Goal: Feedback & Contribution: Contribute content

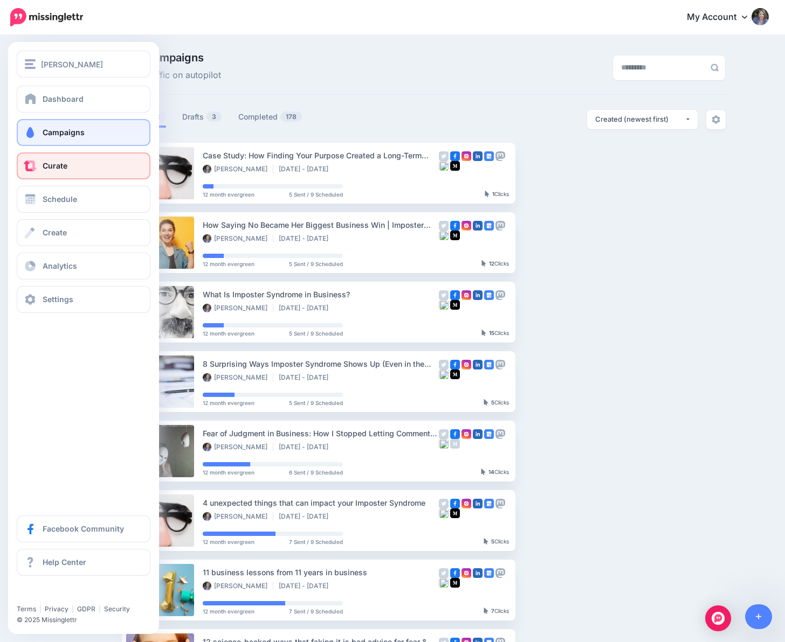
click at [32, 167] on span at bounding box center [30, 166] width 14 height 11
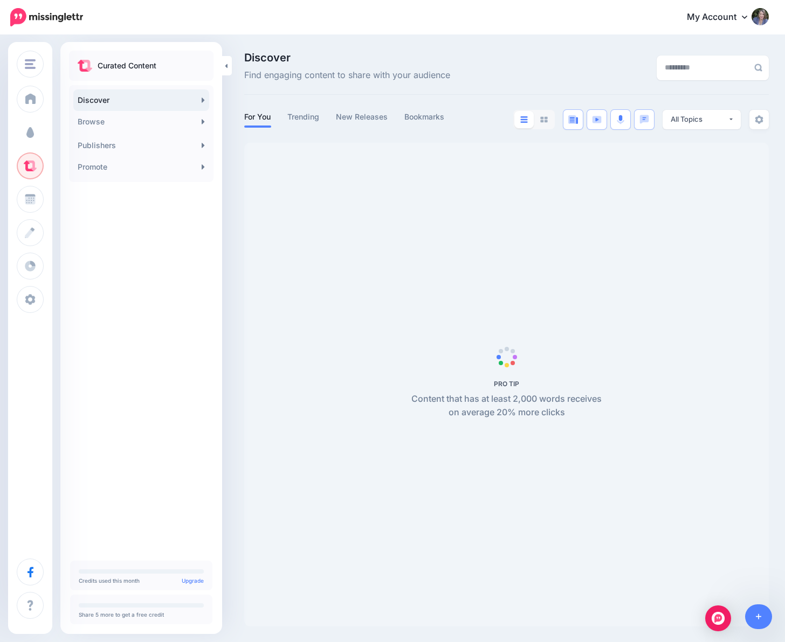
click at [56, 131] on span "Campaigns" at bounding box center [64, 132] width 42 height 9
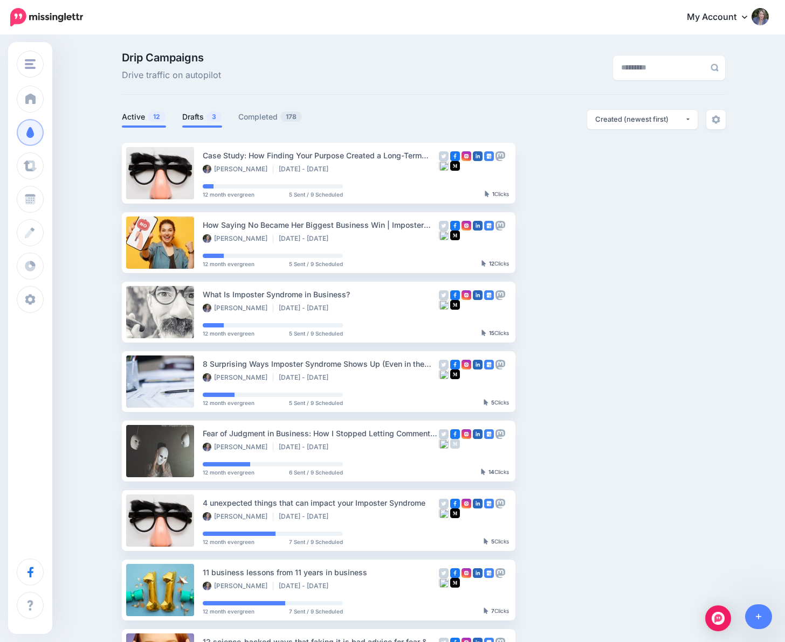
click at [204, 113] on link "Drafts 3" at bounding box center [202, 116] width 40 height 13
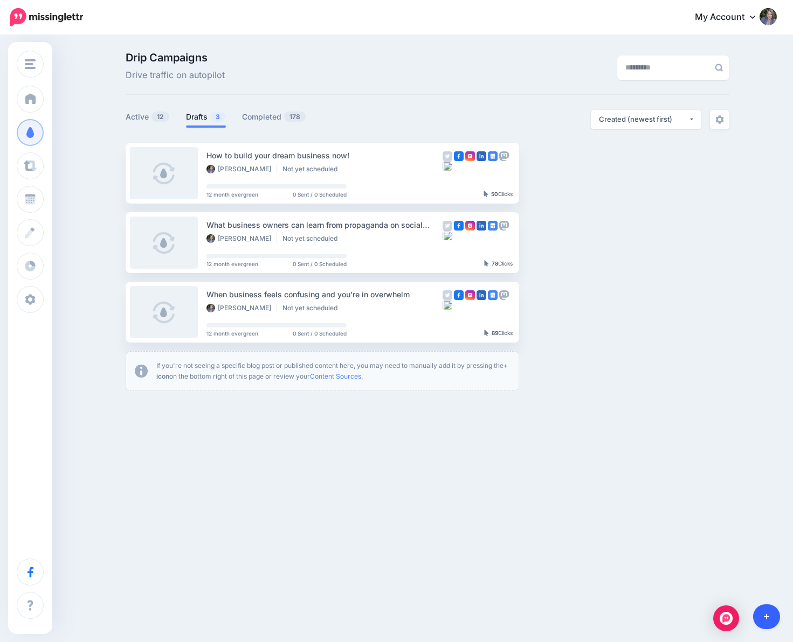
click at [765, 621] on link at bounding box center [766, 617] width 27 height 25
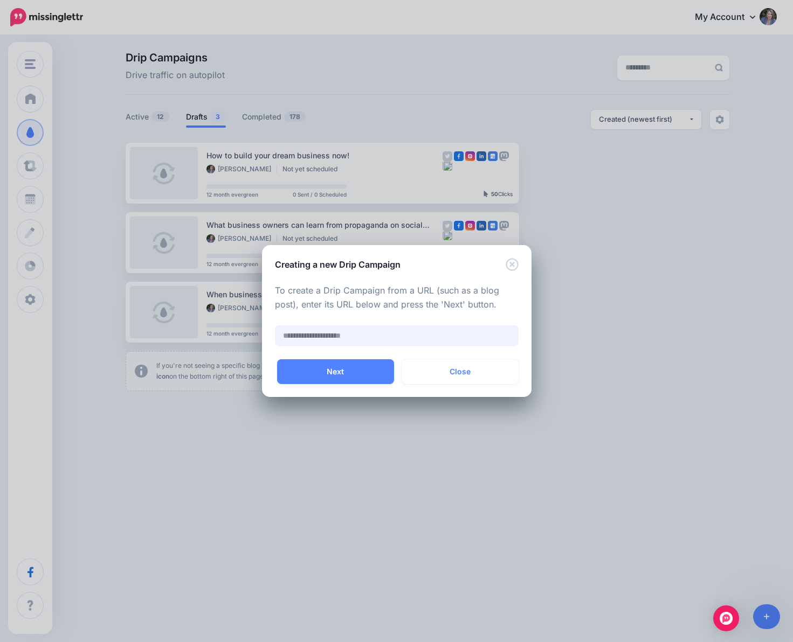
click at [352, 333] on input "text" at bounding box center [397, 336] width 244 height 21
paste input "**********"
type input "**********"
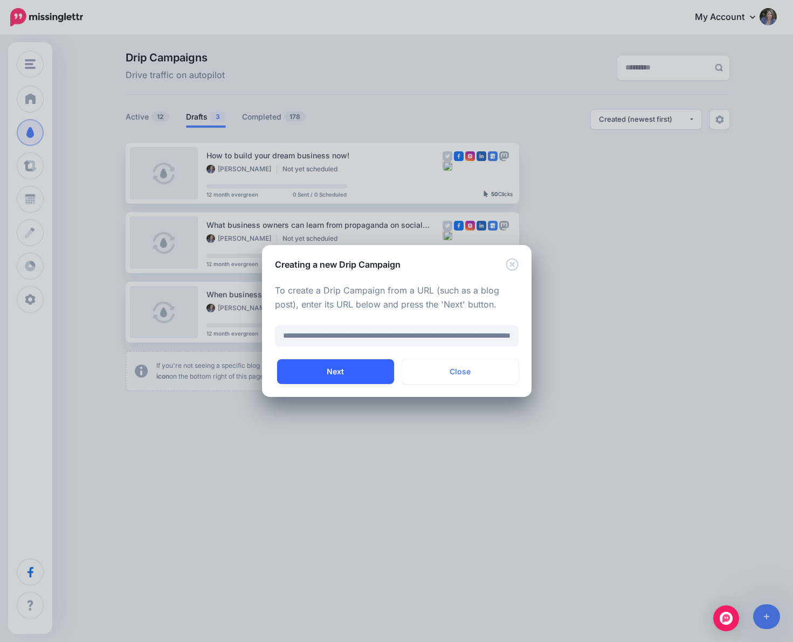
click at [333, 373] on button "Next" at bounding box center [335, 371] width 117 height 25
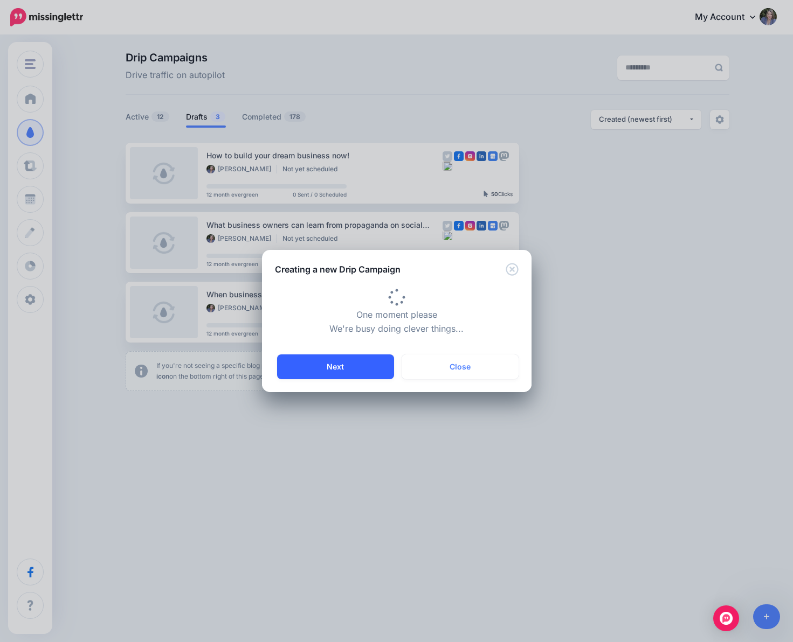
type input "**********"
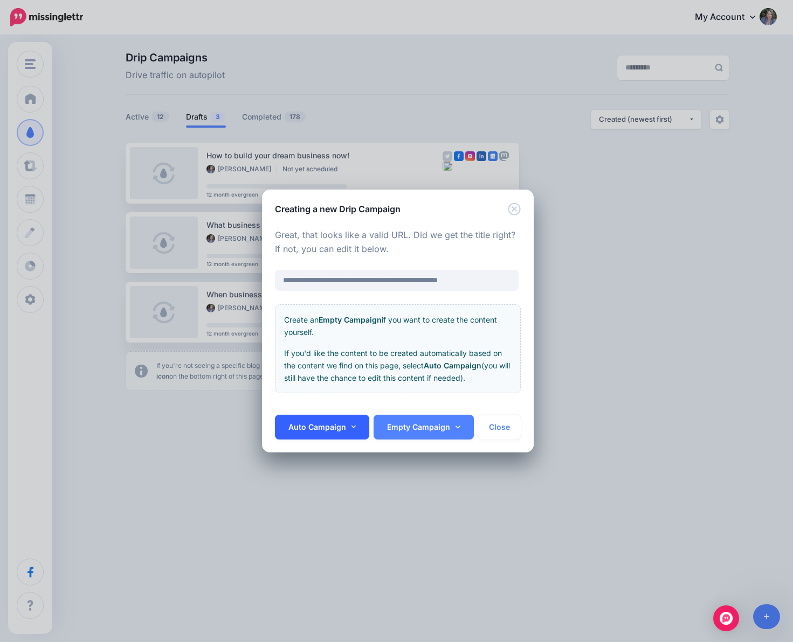
click at [309, 419] on link "Auto Campaign" at bounding box center [322, 427] width 95 height 25
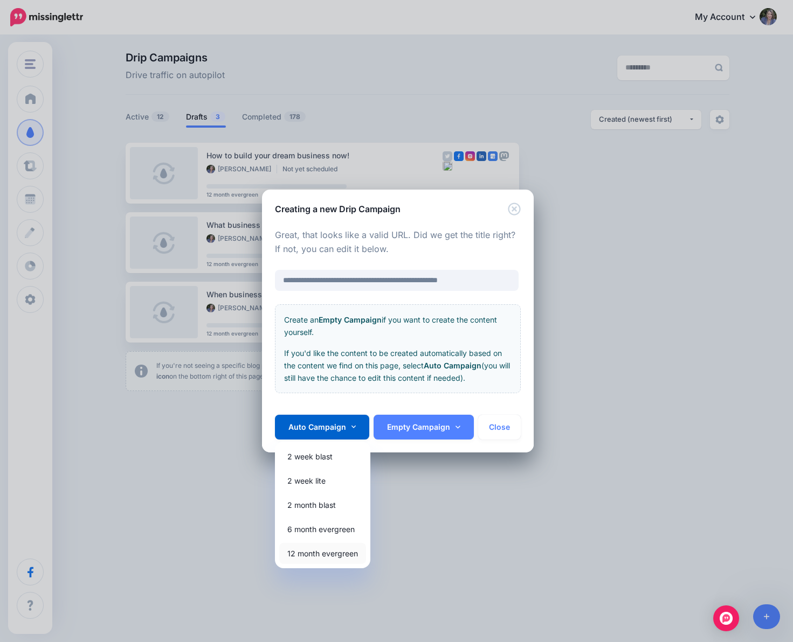
click at [311, 549] on link "12 month evergreen" at bounding box center [322, 553] width 87 height 21
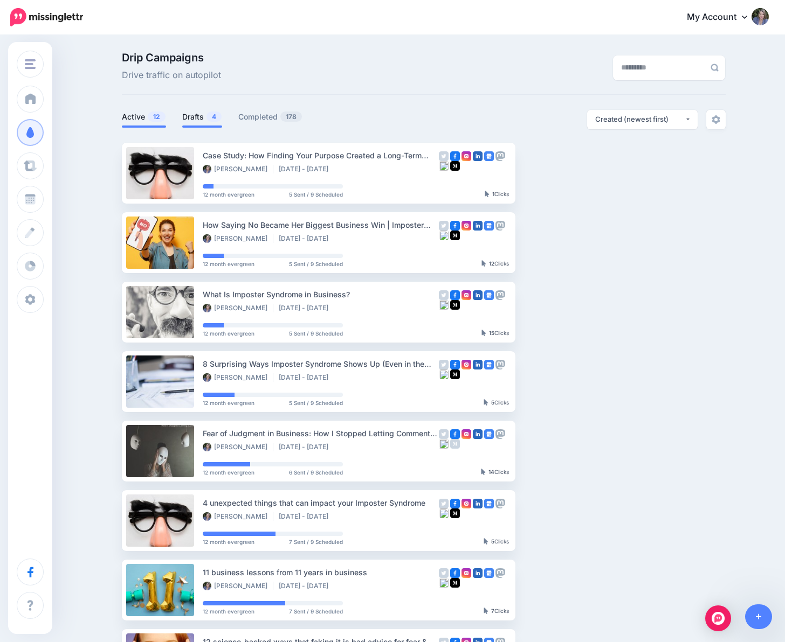
click at [201, 117] on link "Drafts 4" at bounding box center [202, 116] width 40 height 13
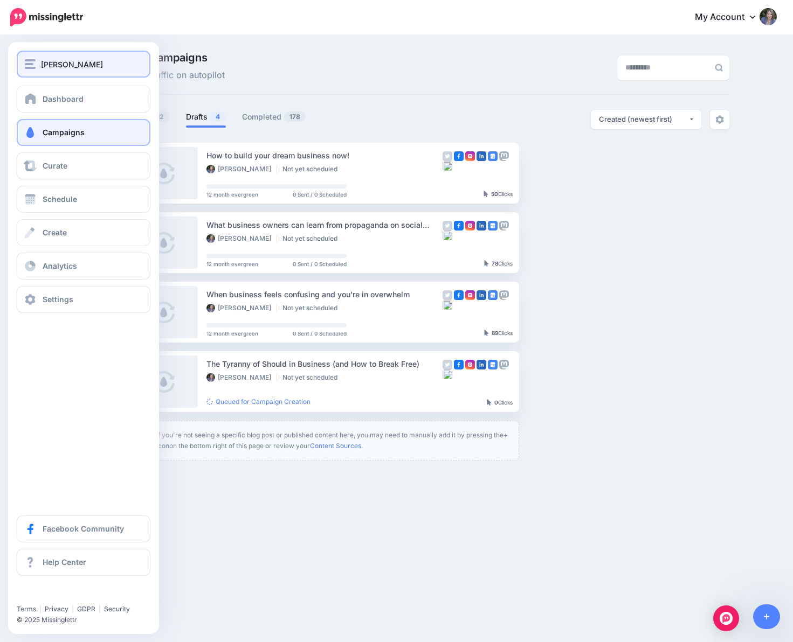
click at [27, 62] on img "button" at bounding box center [30, 64] width 11 height 10
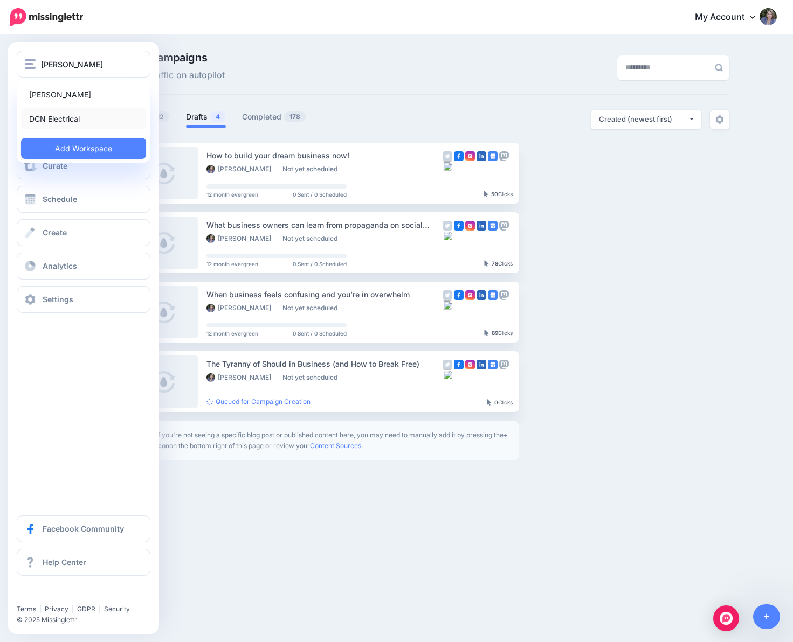
click at [43, 121] on link "DCN Electrical" at bounding box center [83, 118] width 125 height 21
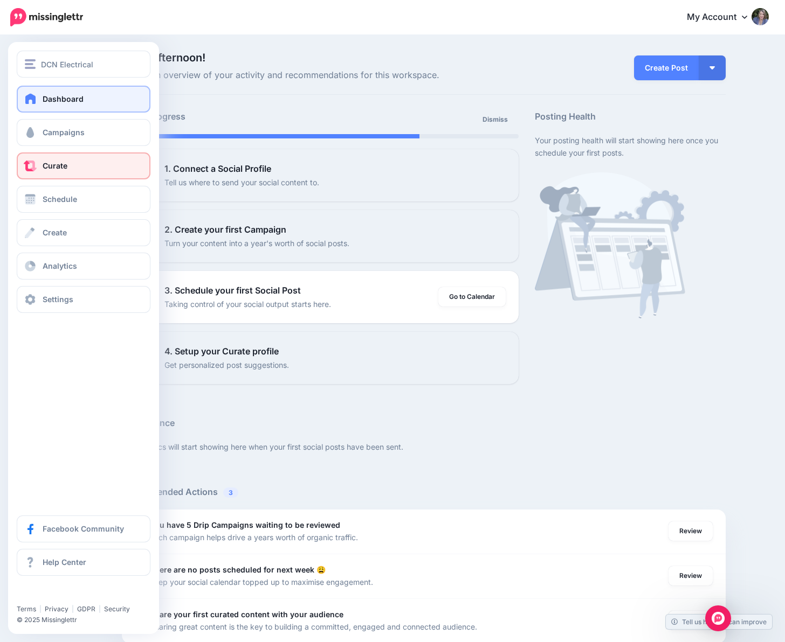
click at [47, 161] on span "Curate" at bounding box center [55, 165] width 25 height 9
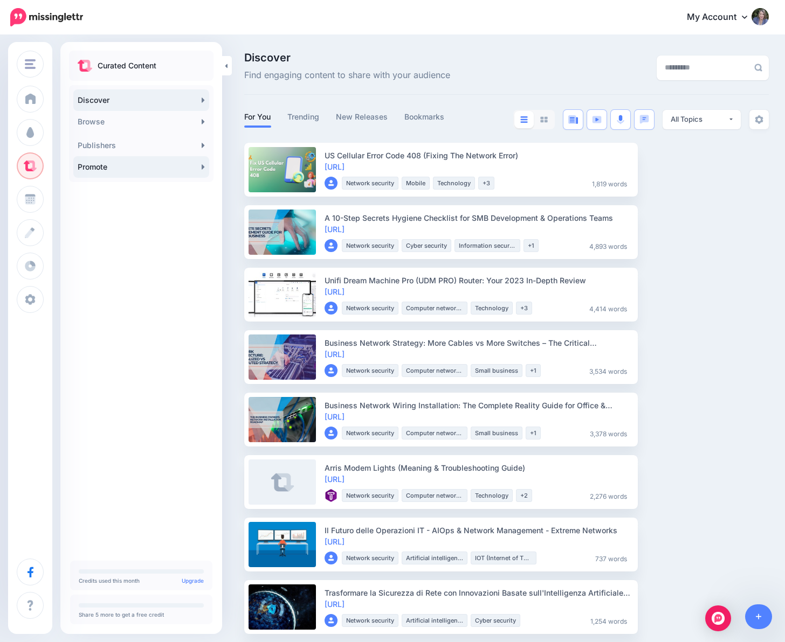
click at [103, 171] on link "Promote" at bounding box center [141, 167] width 136 height 22
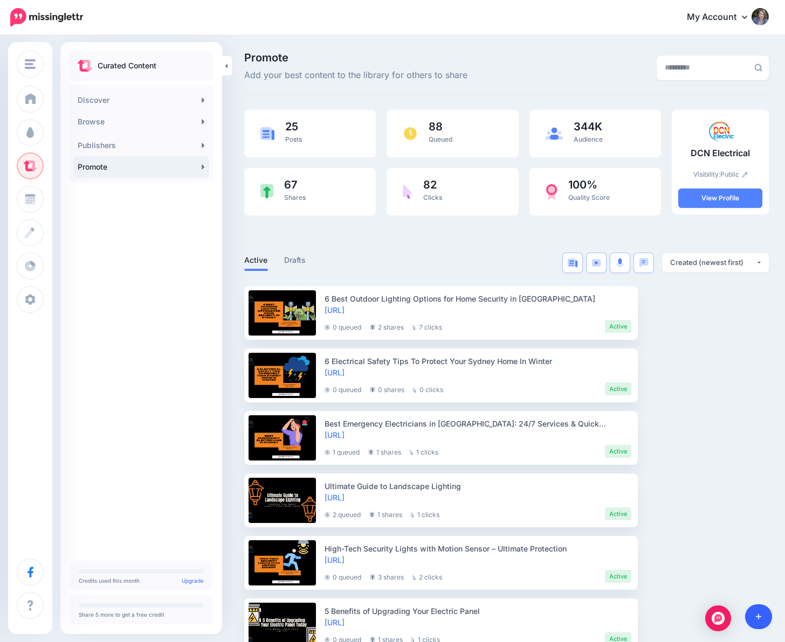
click at [764, 619] on link at bounding box center [758, 617] width 27 height 25
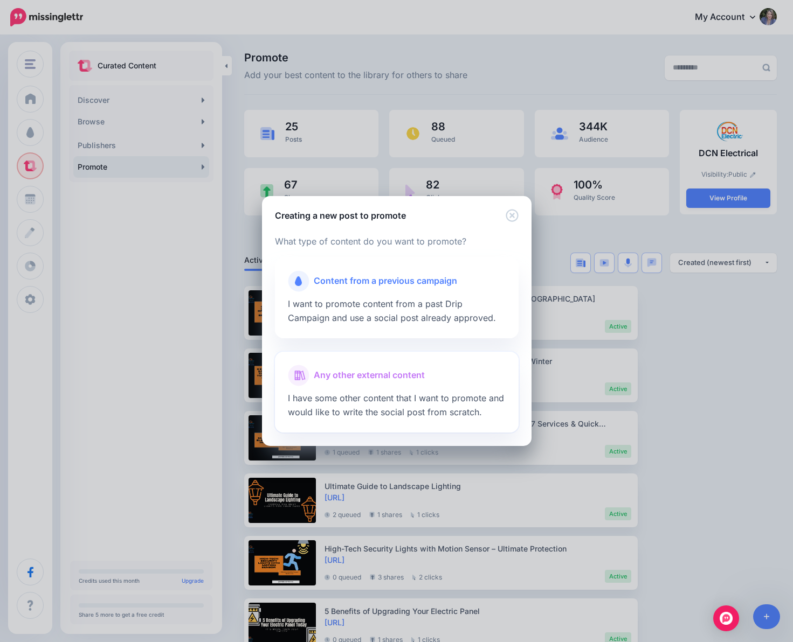
click at [383, 384] on div "Any other external content" at bounding box center [397, 376] width 218 height 22
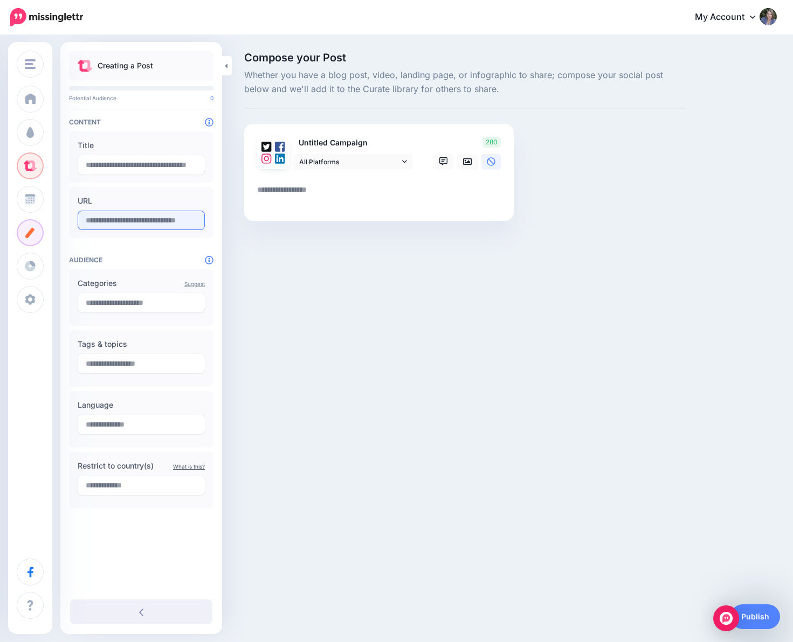
paste input "**********"
type input "**********"
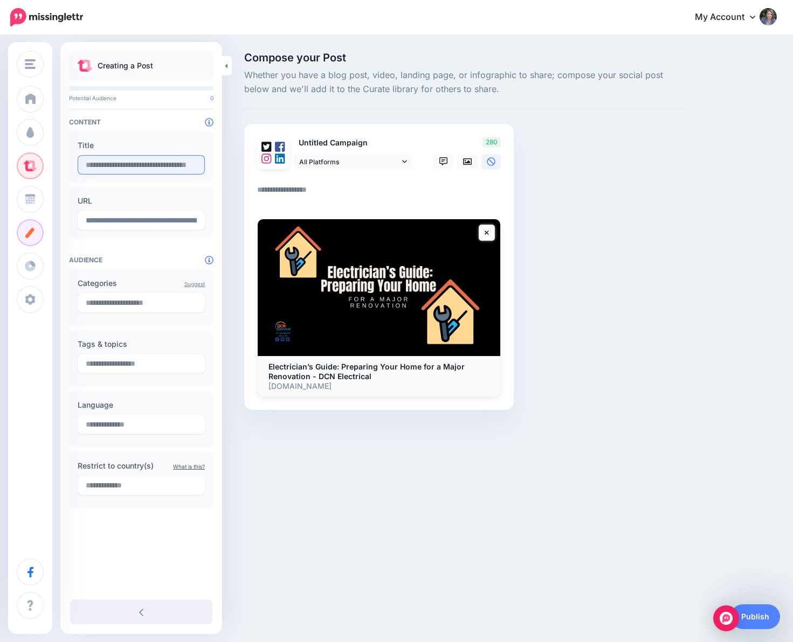
paste input "**********"
type input "**********"
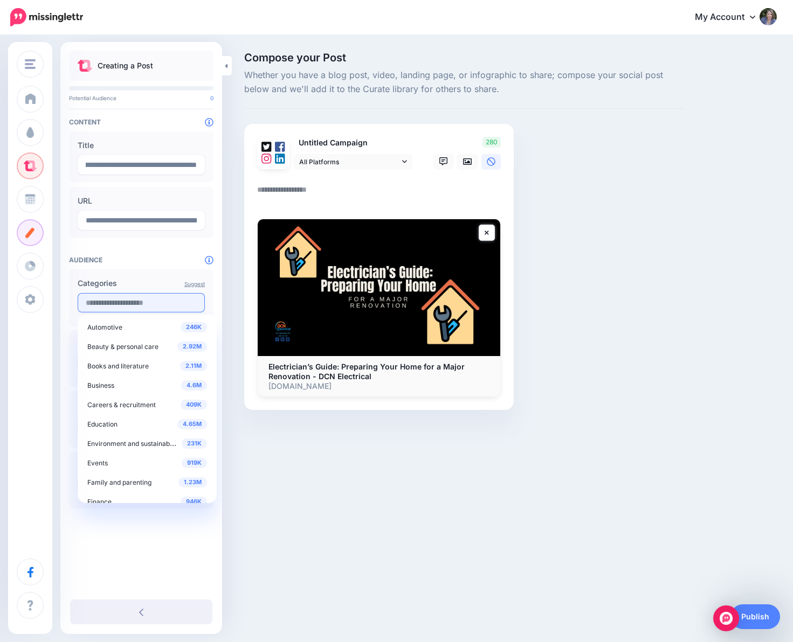
click at [132, 298] on input "text" at bounding box center [141, 302] width 127 height 19
drag, startPoint x: 209, startPoint y: 337, endPoint x: 214, endPoint y: 360, distance: 23.3
click at [214, 360] on div "246K Automotive 2.92M Beauty & personal care 2.11M Books and literature 4.6M Bu…" at bounding box center [147, 409] width 139 height 189
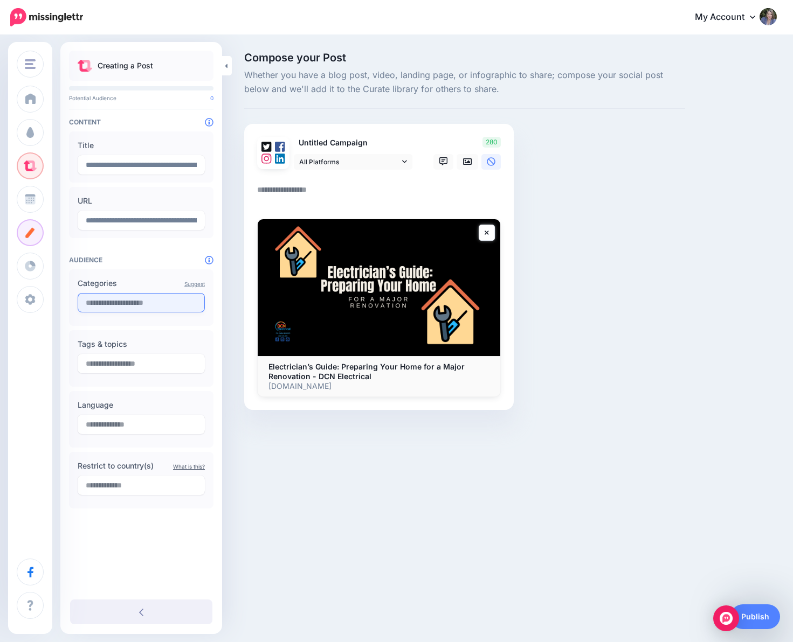
click at [154, 306] on input "text" at bounding box center [141, 302] width 127 height 19
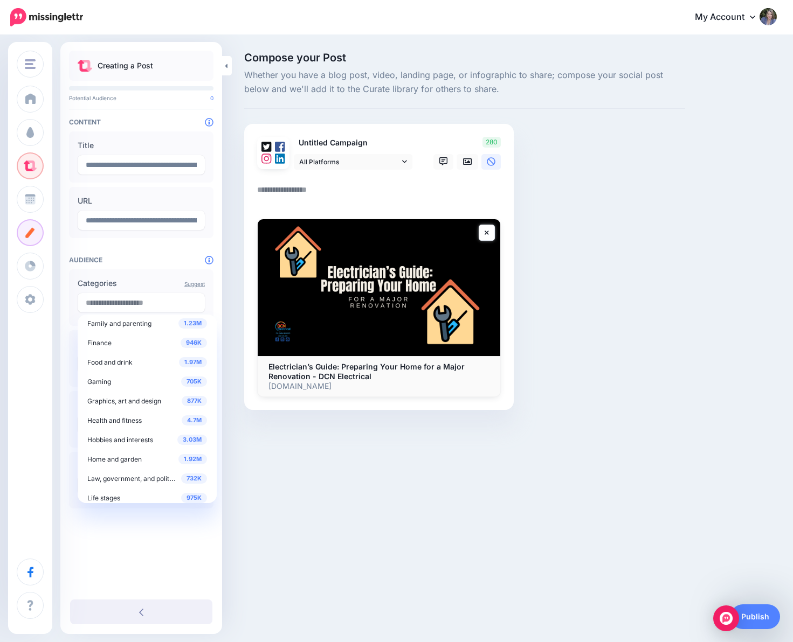
scroll to position [170, 0]
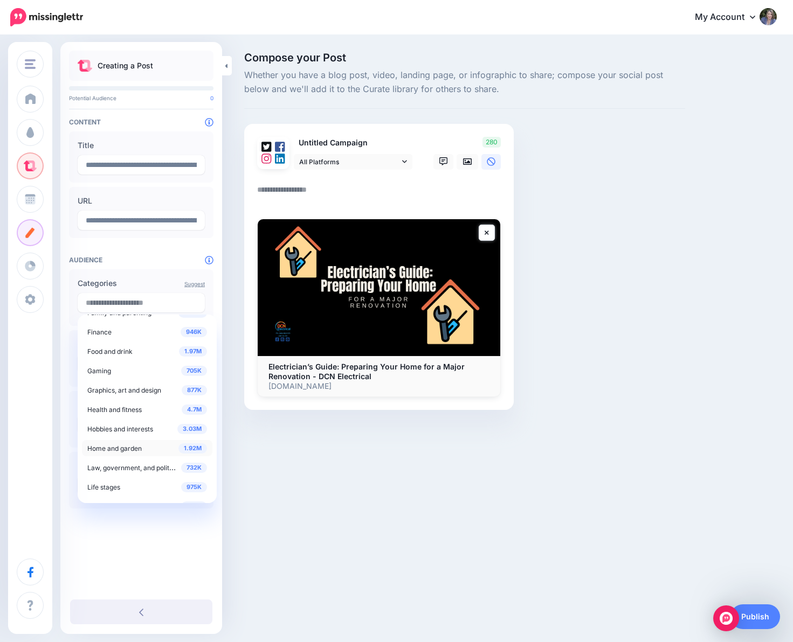
click at [143, 450] on div "1.92M Home and garden" at bounding box center [147, 448] width 120 height 13
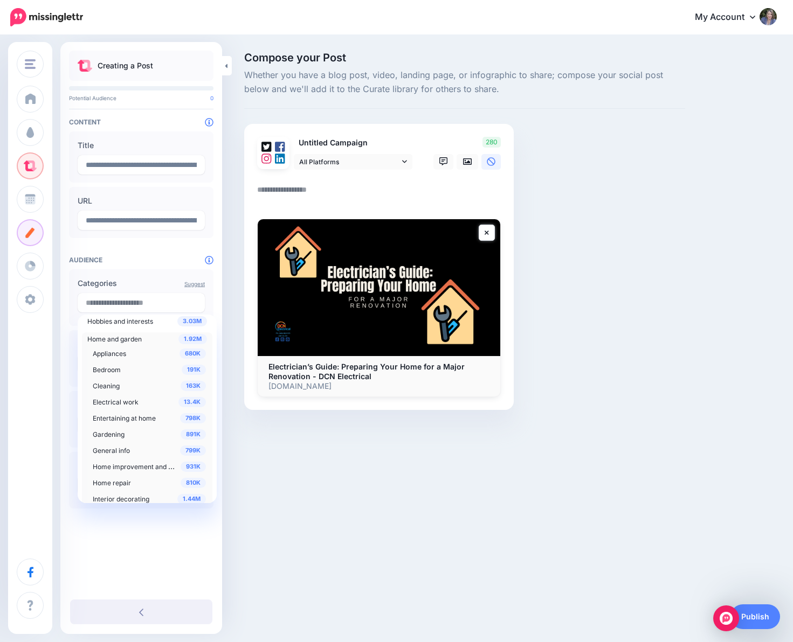
scroll to position [331, 0]
click at [140, 411] on span "Home improvement and DIY" at bounding box center [136, 412] width 86 height 9
click at [123, 345] on span "Electrical work" at bounding box center [116, 348] width 46 height 8
click at [135, 266] on div "**********" at bounding box center [141, 302] width 162 height 502
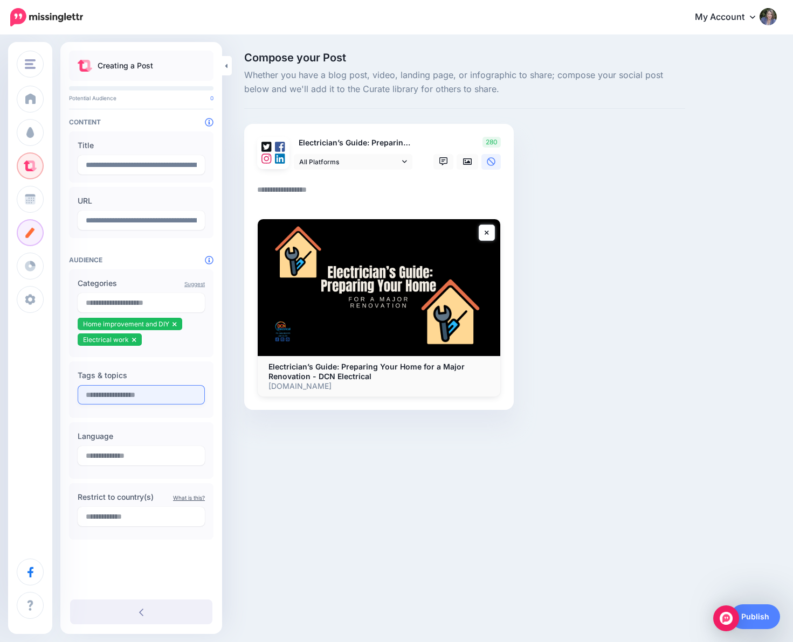
click at [144, 392] on input "text" at bounding box center [141, 394] width 127 height 19
drag, startPoint x: 159, startPoint y: 295, endPoint x: 154, endPoint y: 301, distance: 8.4
click at [159, 295] on input "text" at bounding box center [141, 302] width 127 height 19
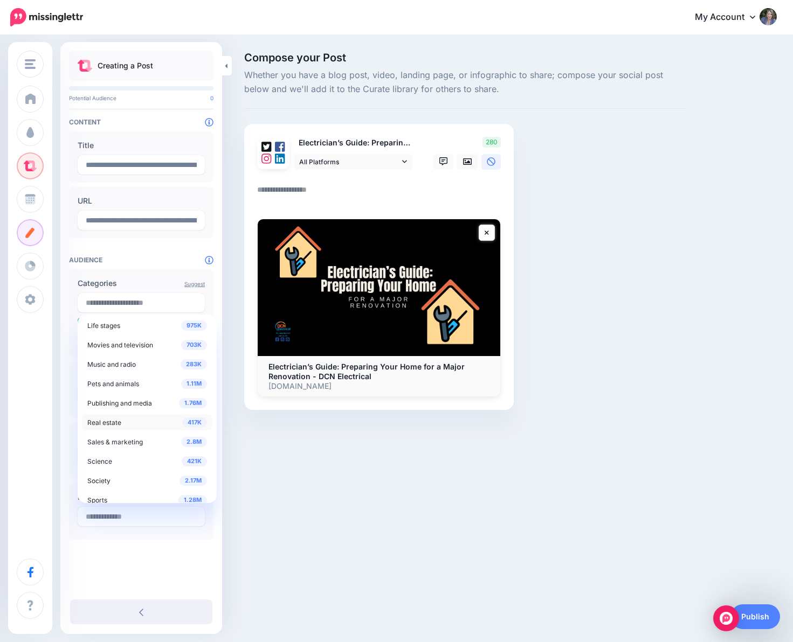
click at [127, 423] on div "417K Real estate" at bounding box center [147, 422] width 120 height 13
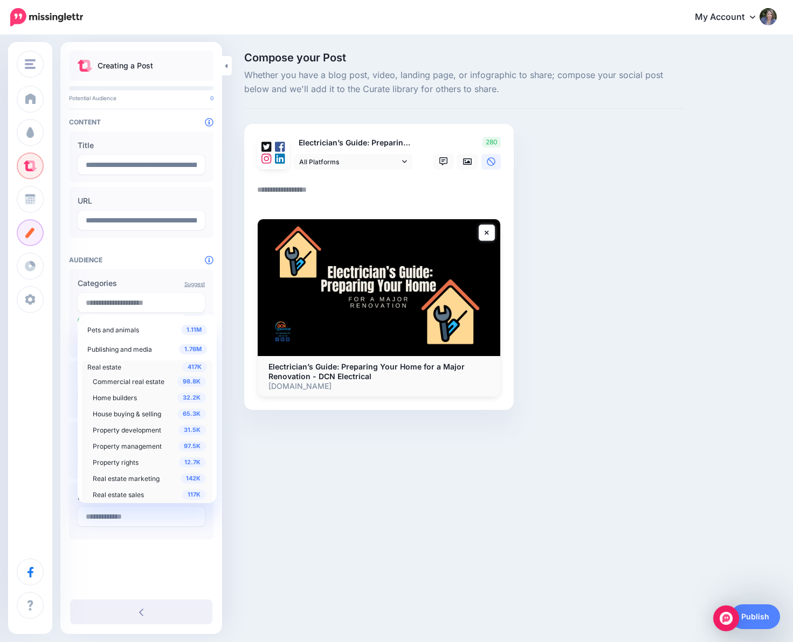
click at [149, 430] on span "Property development" at bounding box center [127, 430] width 68 height 8
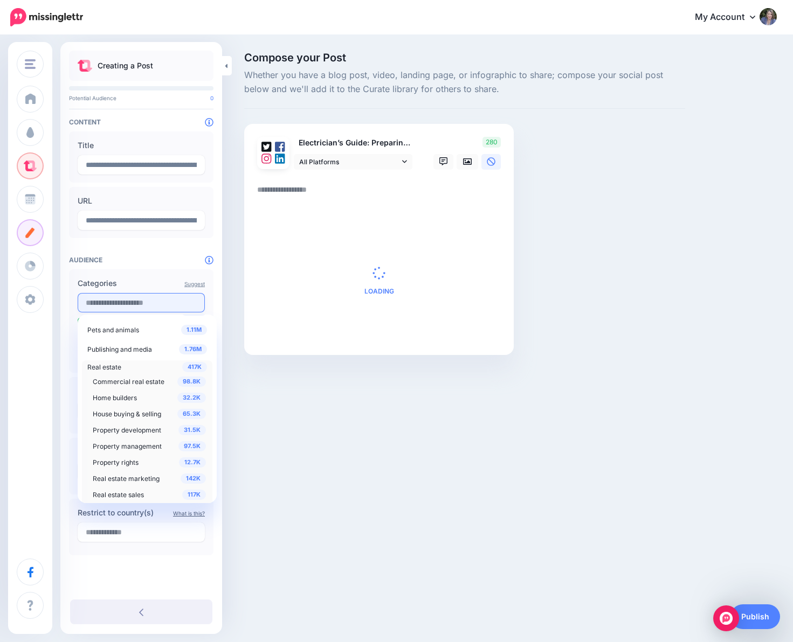
click at [141, 301] on input "text" at bounding box center [141, 302] width 127 height 19
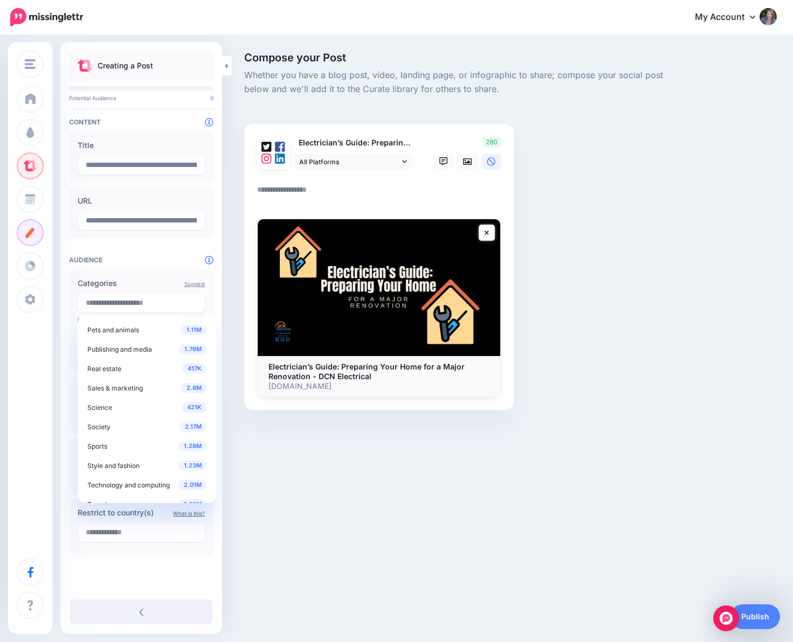
click at [151, 265] on div "**********" at bounding box center [141, 310] width 162 height 518
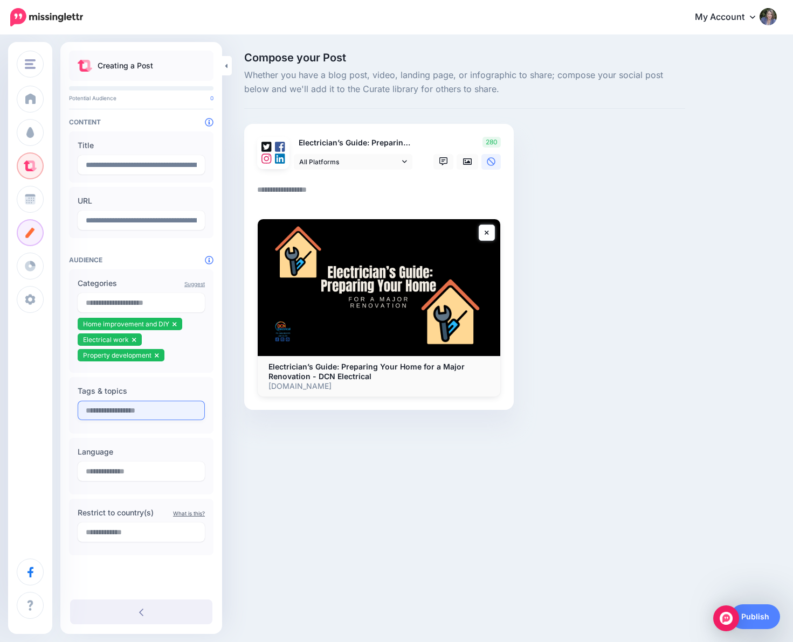
click at [123, 410] on input "text" at bounding box center [141, 410] width 127 height 19
click at [142, 300] on input "text" at bounding box center [141, 302] width 127 height 19
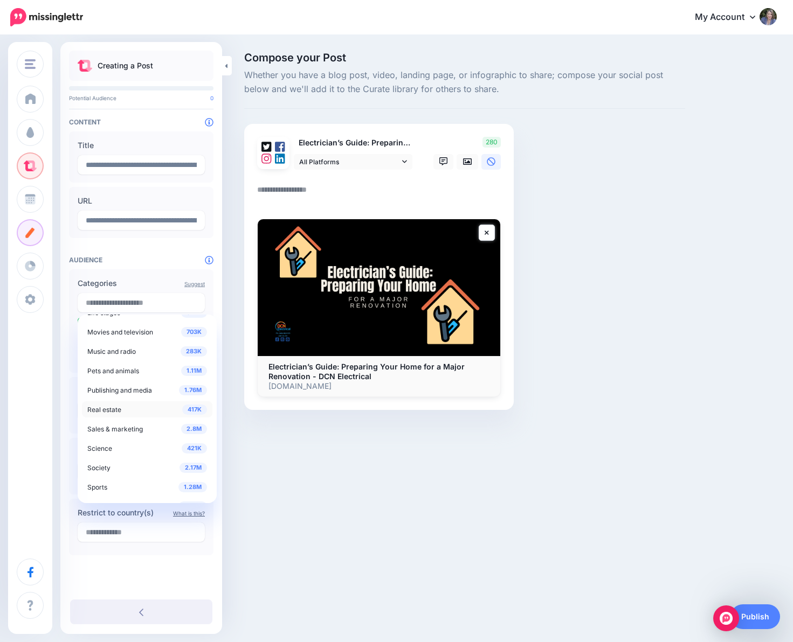
scroll to position [330, 0]
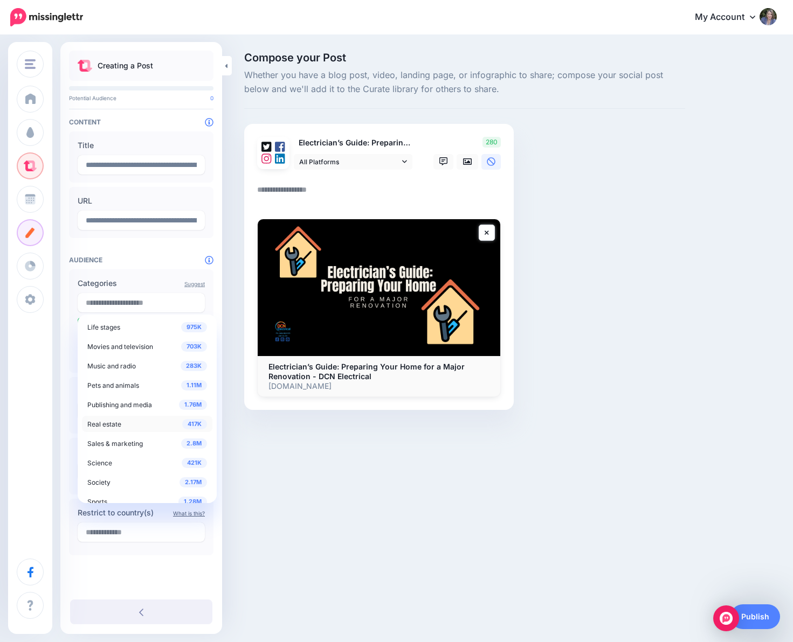
click at [122, 424] on div "417K Real estate" at bounding box center [147, 424] width 120 height 13
click at [118, 425] on span "Real estate" at bounding box center [104, 424] width 34 height 8
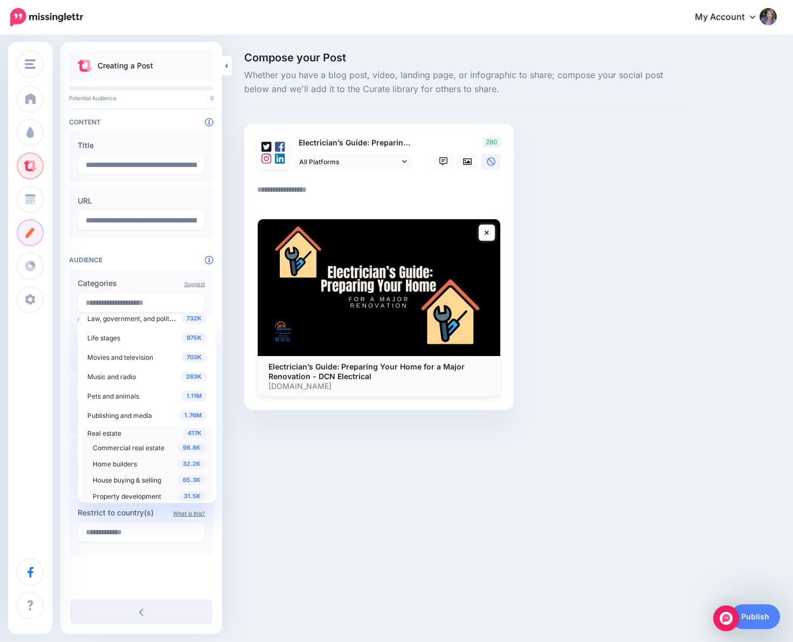
scroll to position [289, 0]
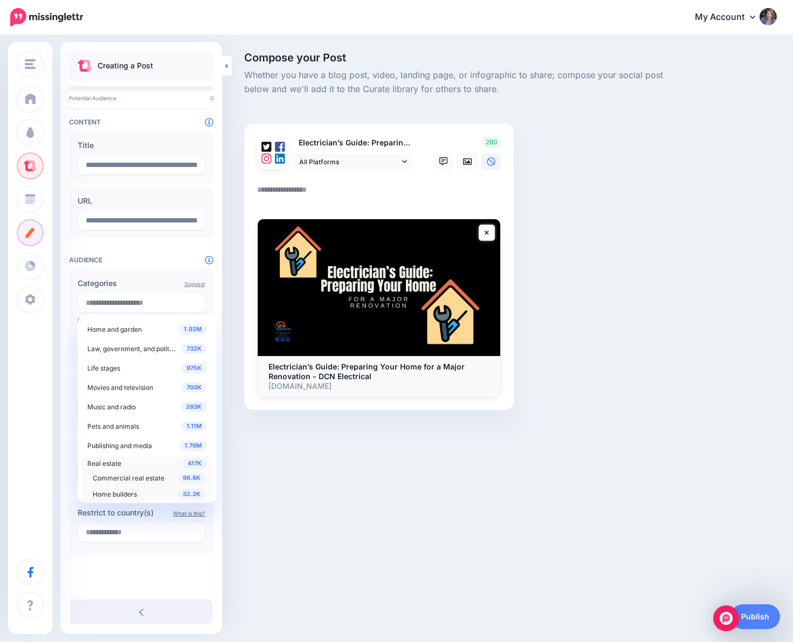
click at [98, 460] on span "Real estate" at bounding box center [104, 464] width 34 height 8
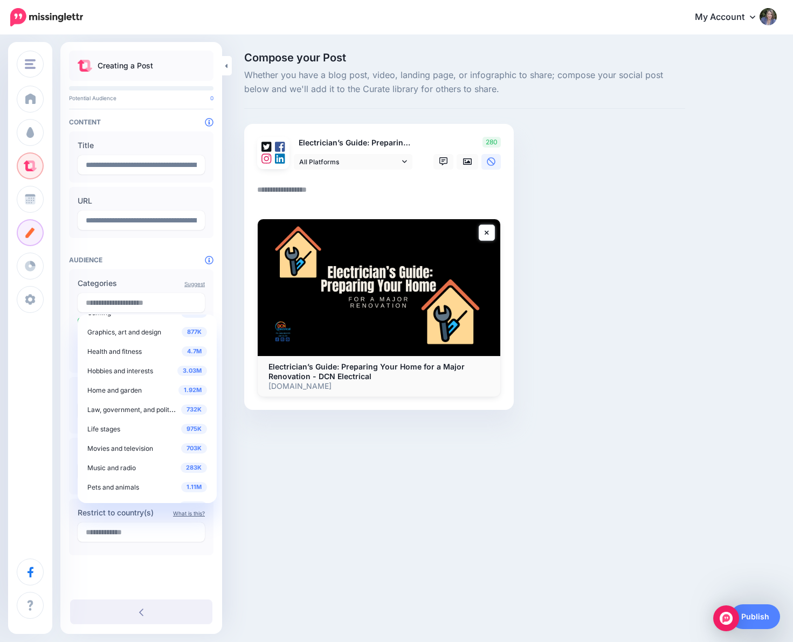
scroll to position [222, 0]
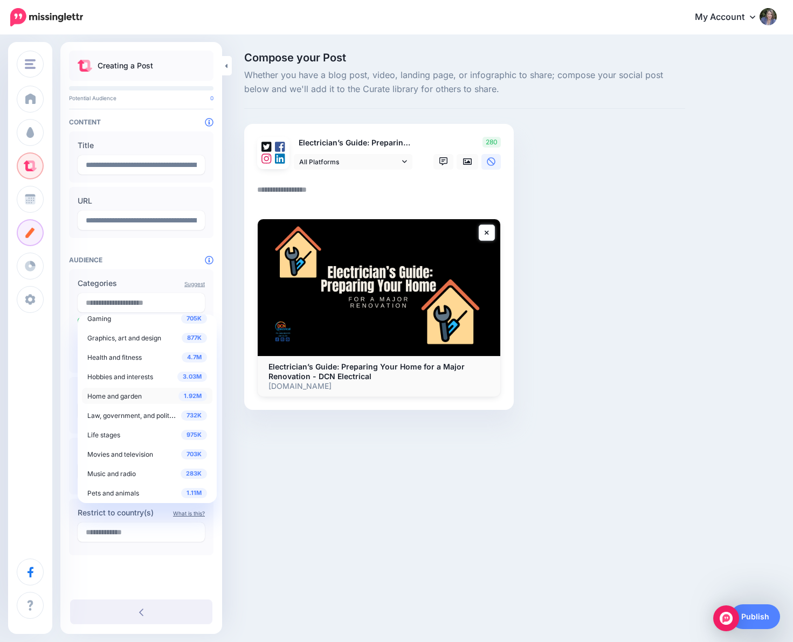
click at [130, 393] on span "Home and garden" at bounding box center [114, 396] width 54 height 8
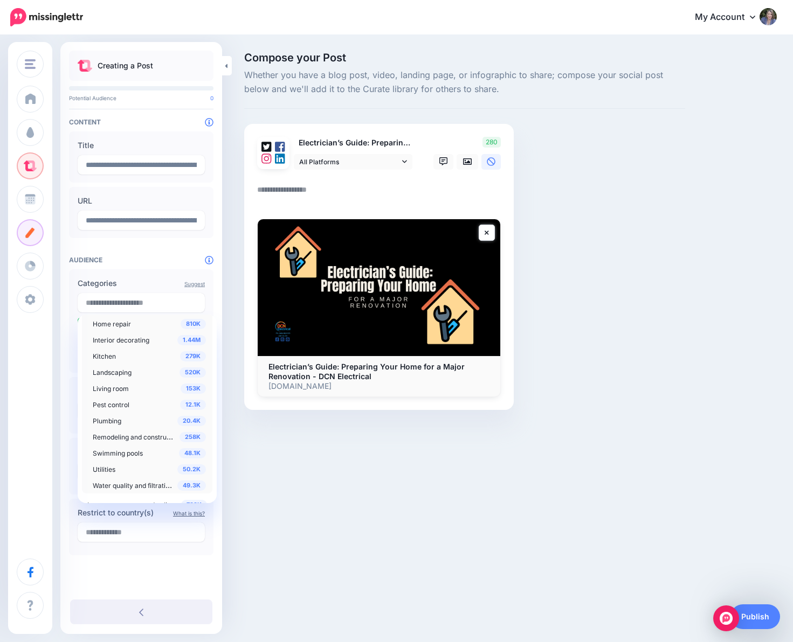
scroll to position [438, 0]
click at [146, 435] on span "Remodeling and construction" at bounding box center [137, 435] width 89 height 9
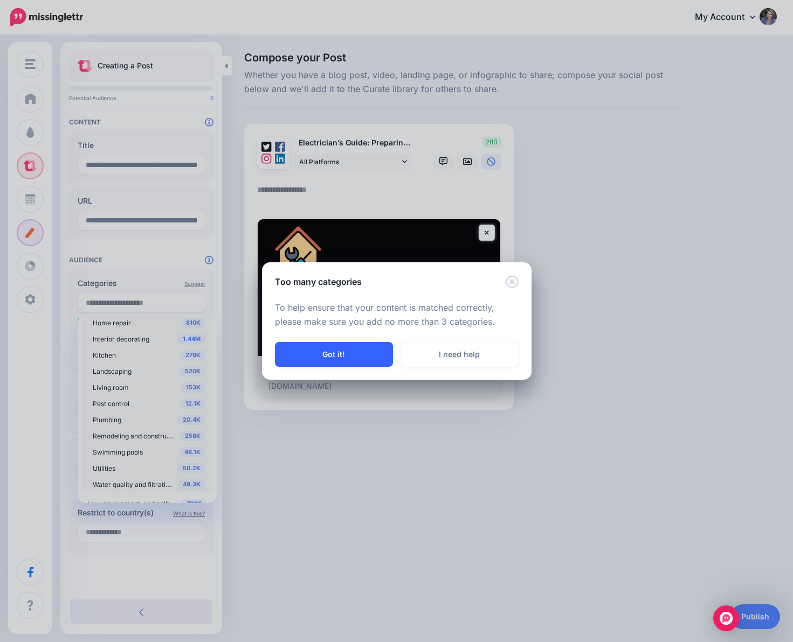
click at [330, 362] on button "Got it!" at bounding box center [334, 354] width 118 height 25
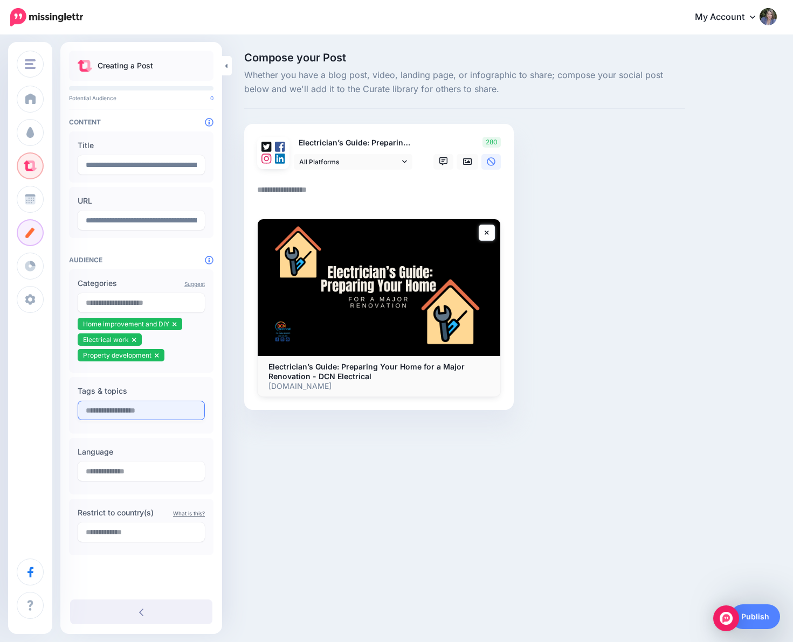
click at [122, 408] on input "text" at bounding box center [141, 410] width 127 height 19
type input "**********"
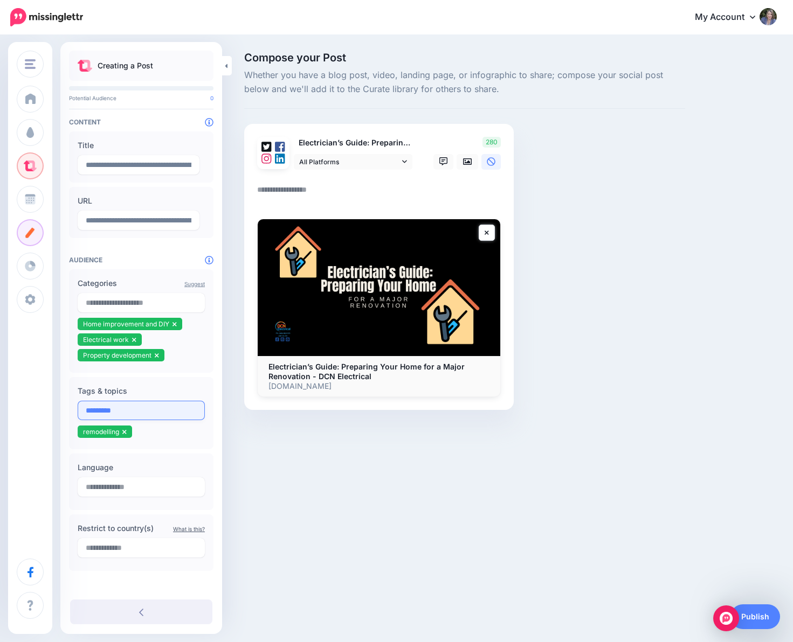
type input "**********"
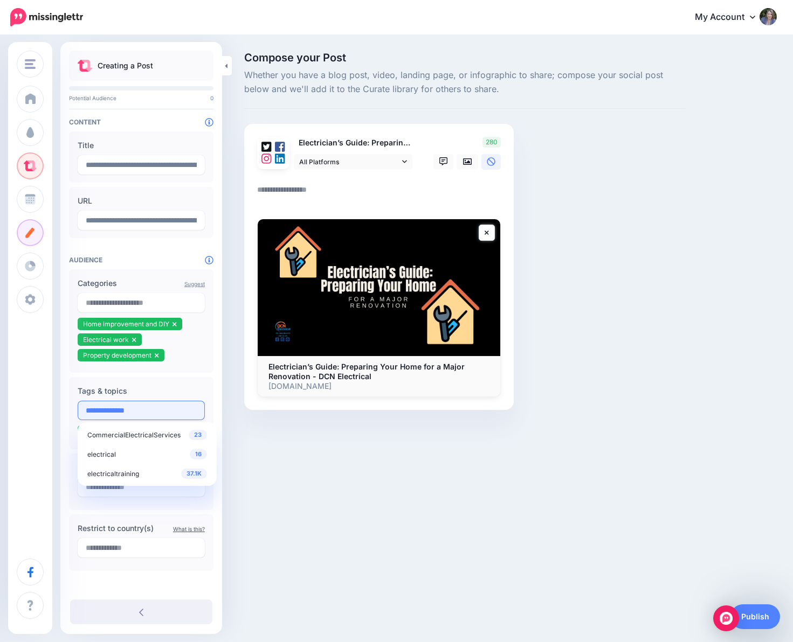
type input "**********"
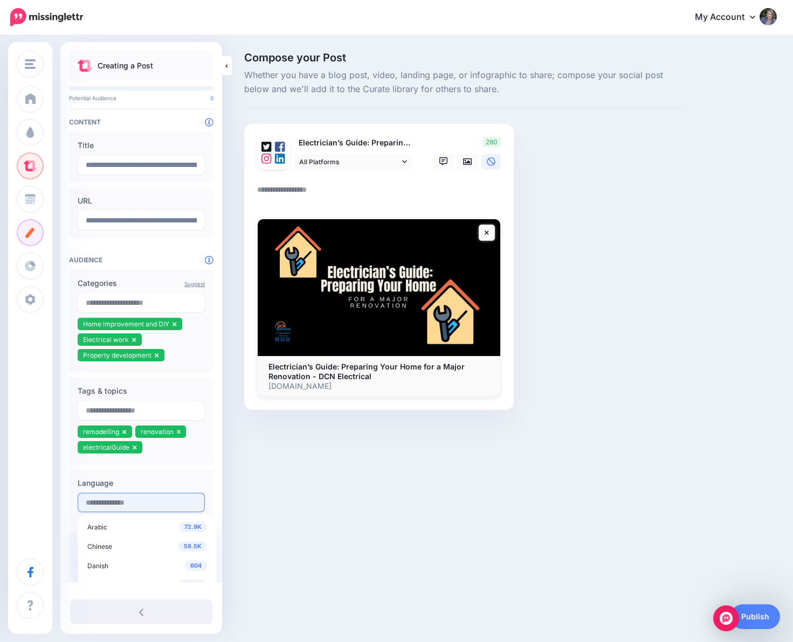
click at [121, 499] on input "text" at bounding box center [141, 502] width 127 height 19
type input "*****"
click at [124, 558] on div "20M English" at bounding box center [147, 551] width 120 height 13
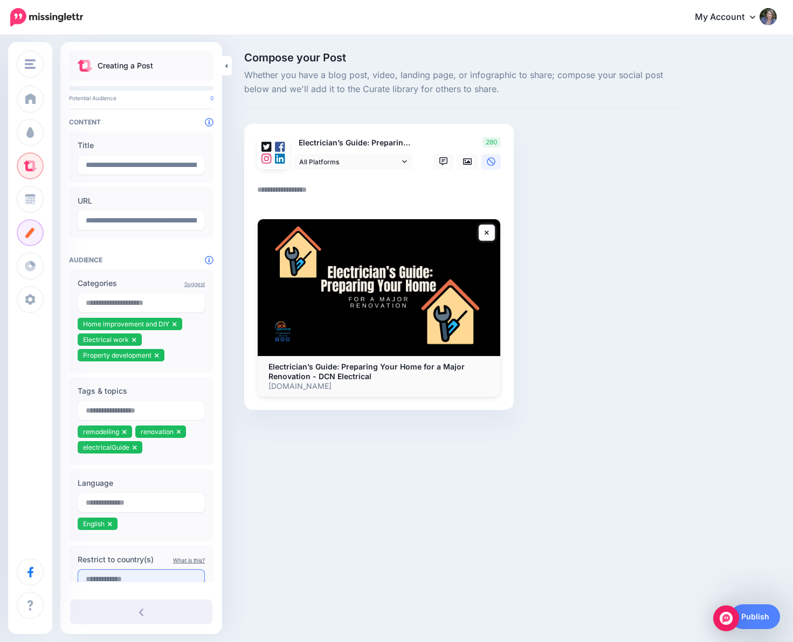
click at [133, 578] on input "text" at bounding box center [141, 579] width 127 height 19
type input "*********"
paste textarea "**********"
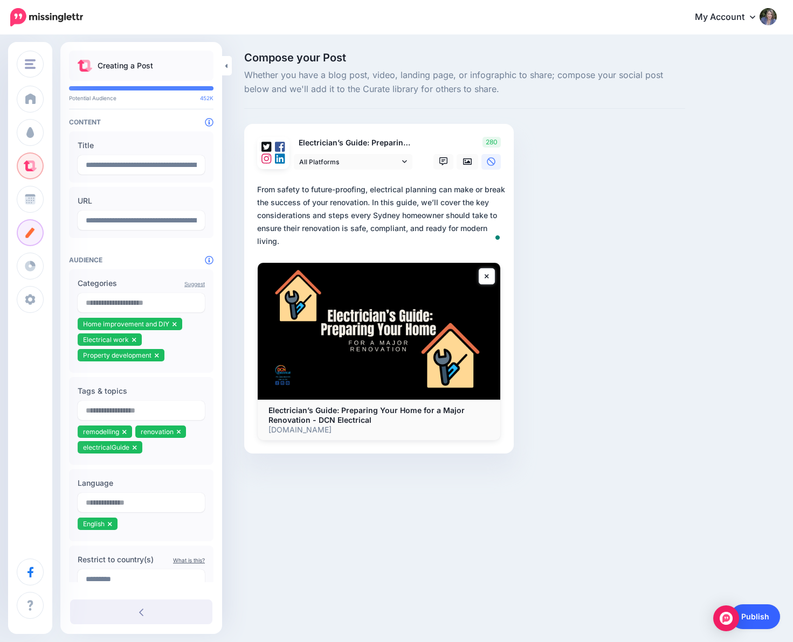
type textarea "**********"
click at [762, 611] on link "Publish" at bounding box center [755, 617] width 50 height 25
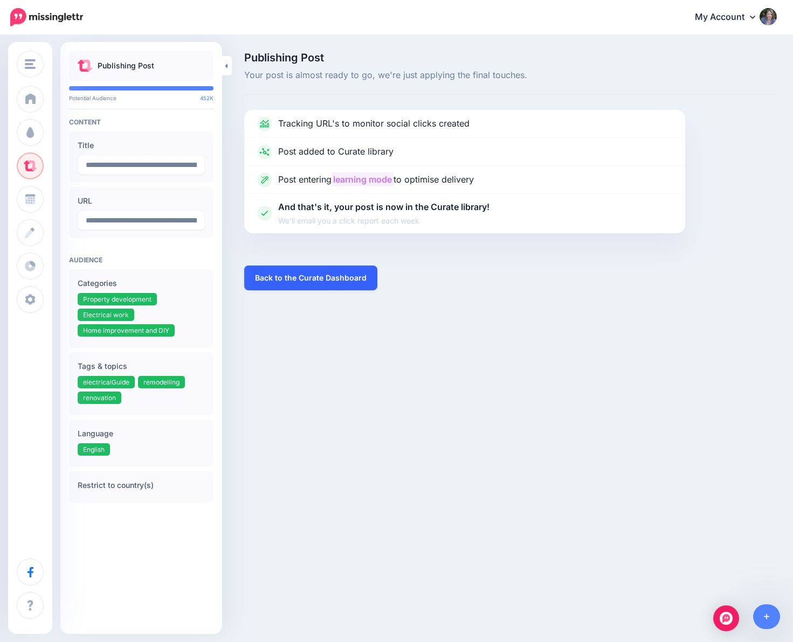
click at [319, 276] on link "Back to the Curate Dashboard" at bounding box center [310, 278] width 133 height 25
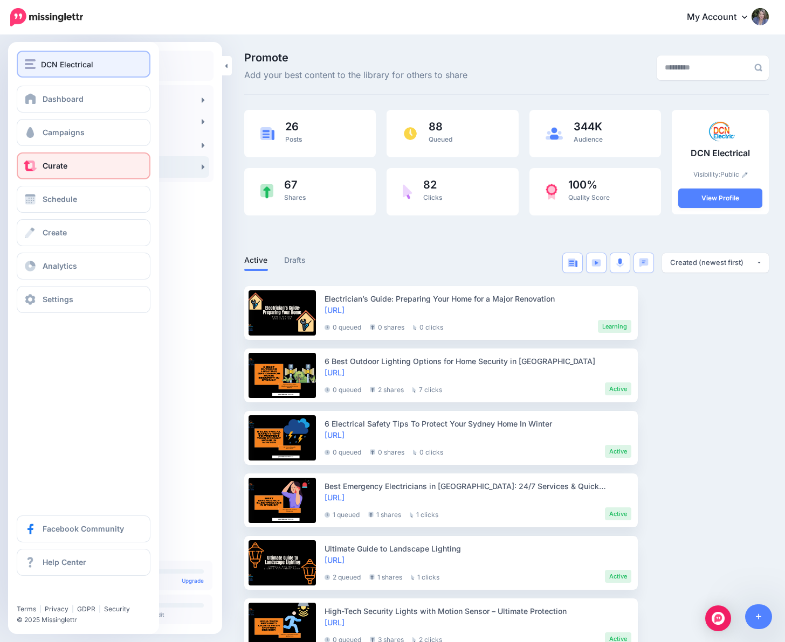
click at [27, 70] on div "DCN Electrical" at bounding box center [83, 64] width 117 height 12
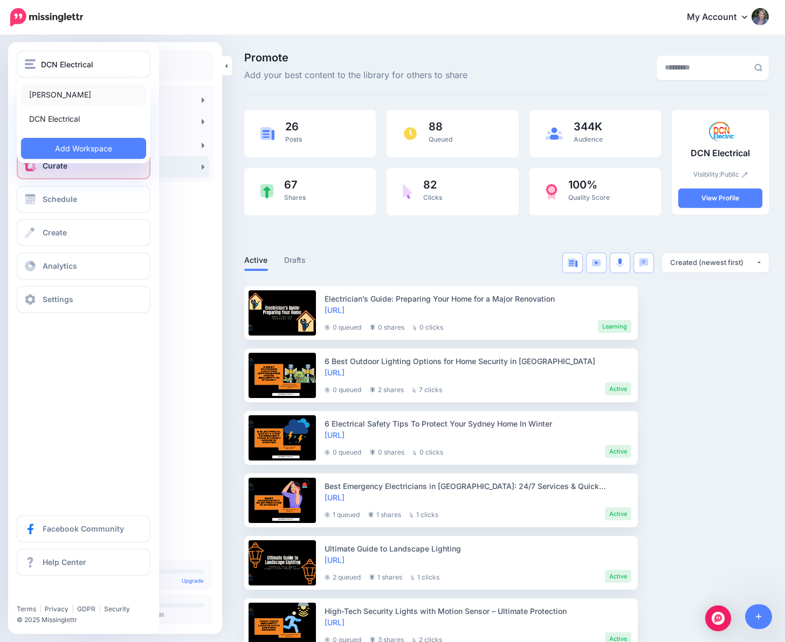
click at [38, 93] on link "[PERSON_NAME]" at bounding box center [83, 94] width 125 height 21
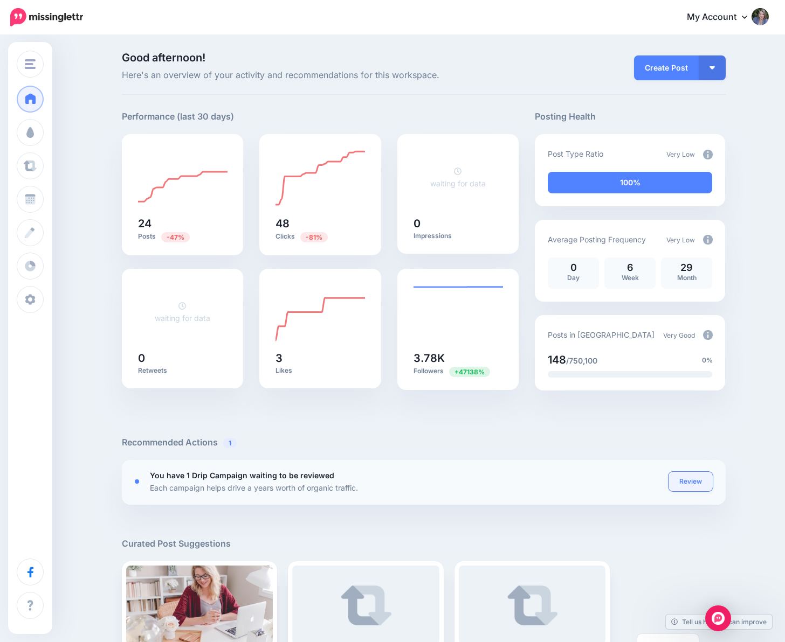
click at [685, 479] on link "Review" at bounding box center [690, 481] width 44 height 19
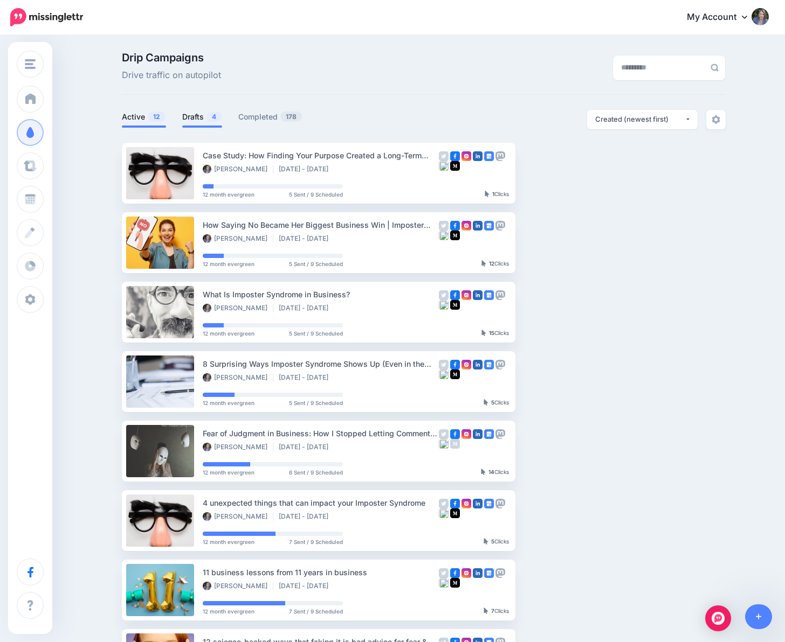
click at [193, 114] on link "Drafts 4" at bounding box center [202, 116] width 40 height 13
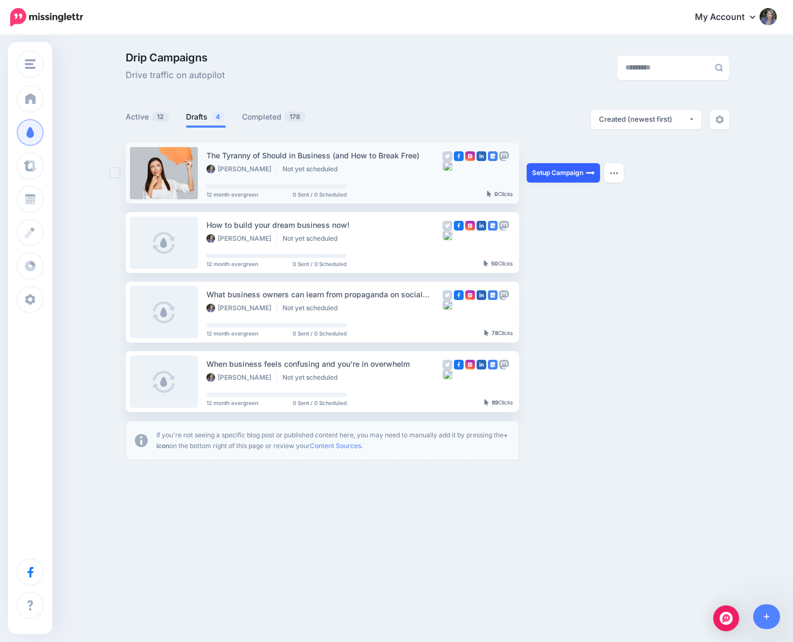
click at [563, 171] on link "Setup Campaign" at bounding box center [563, 172] width 73 height 19
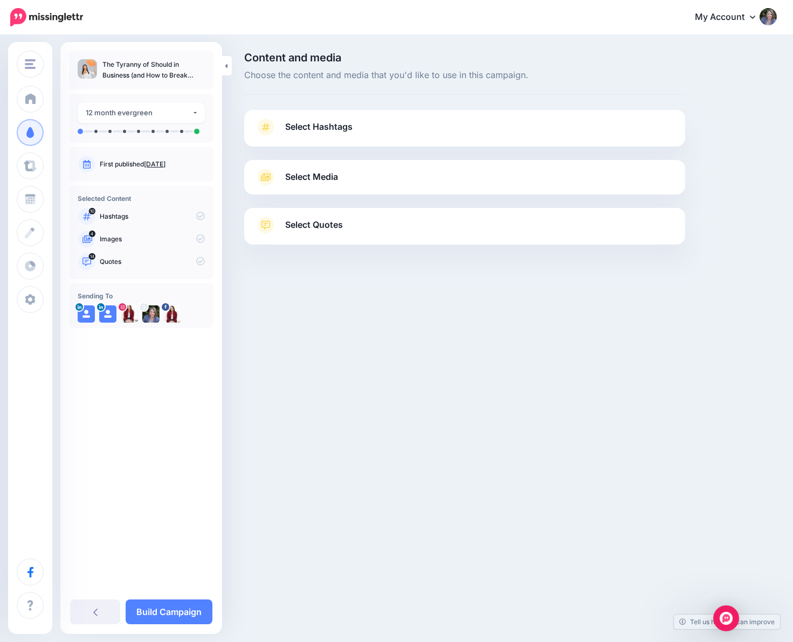
click at [410, 124] on link "Select Hashtags" at bounding box center [464, 133] width 419 height 28
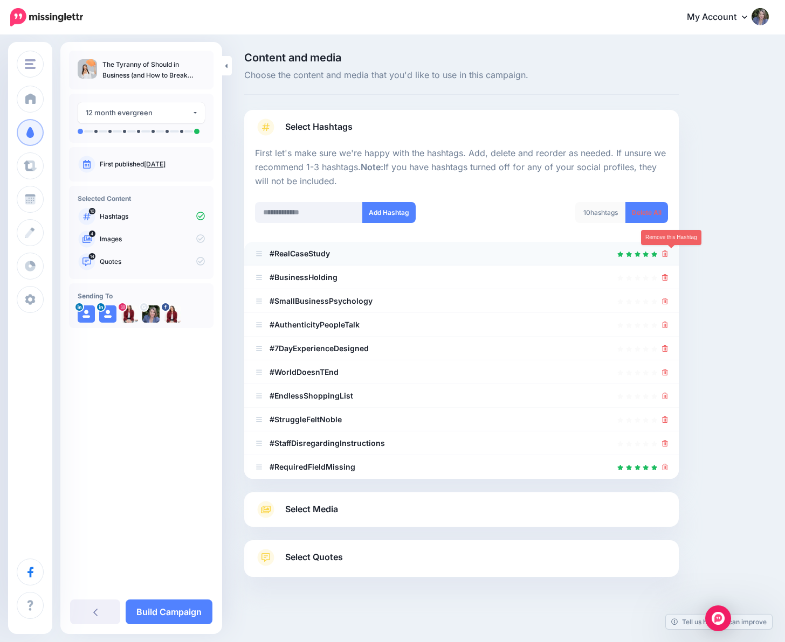
click at [668, 254] on icon at bounding box center [665, 254] width 6 height 6
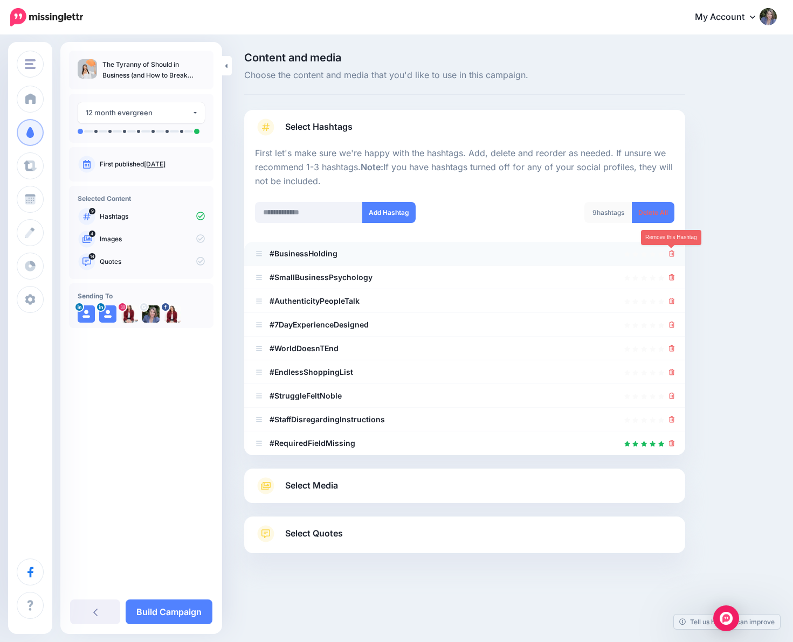
click at [673, 256] on icon at bounding box center [672, 254] width 6 height 6
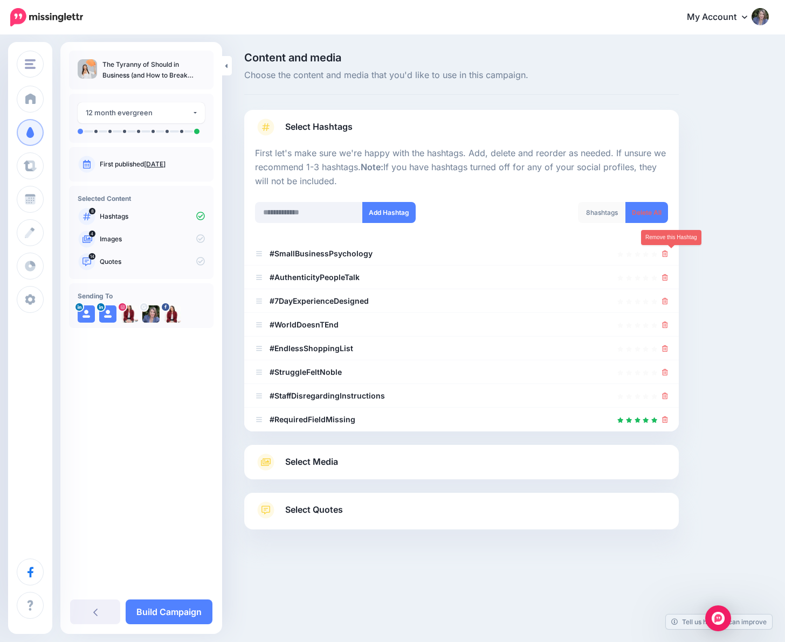
click at [668, 256] on icon at bounding box center [665, 254] width 6 height 6
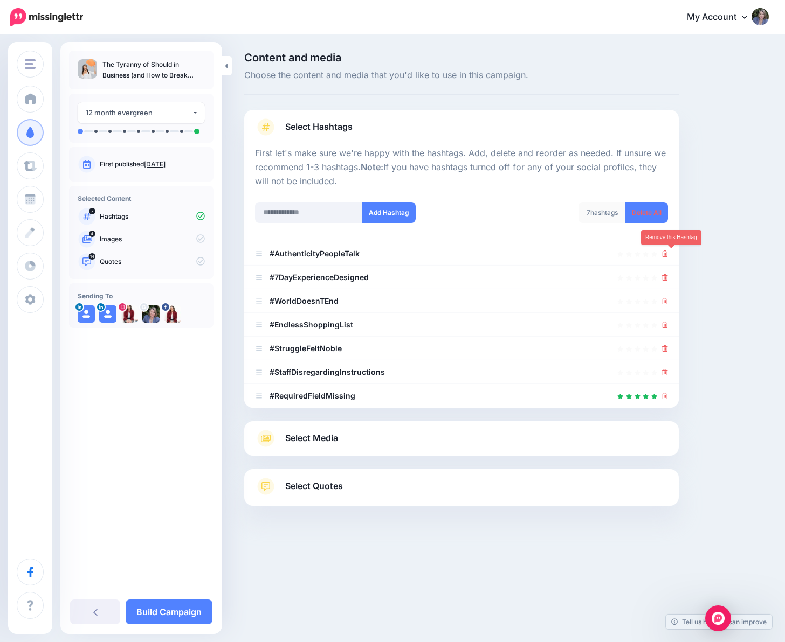
click at [668, 256] on icon at bounding box center [665, 254] width 6 height 6
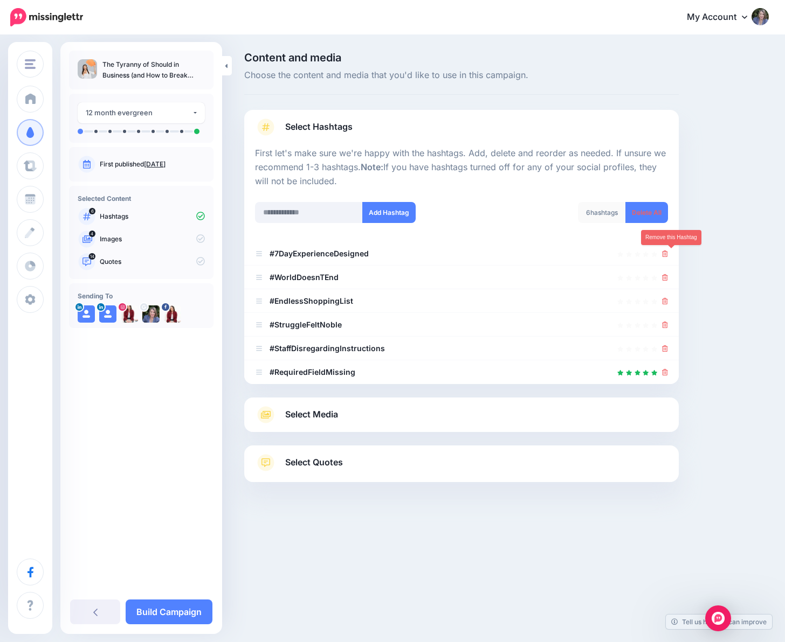
click at [668, 256] on icon at bounding box center [665, 254] width 6 height 6
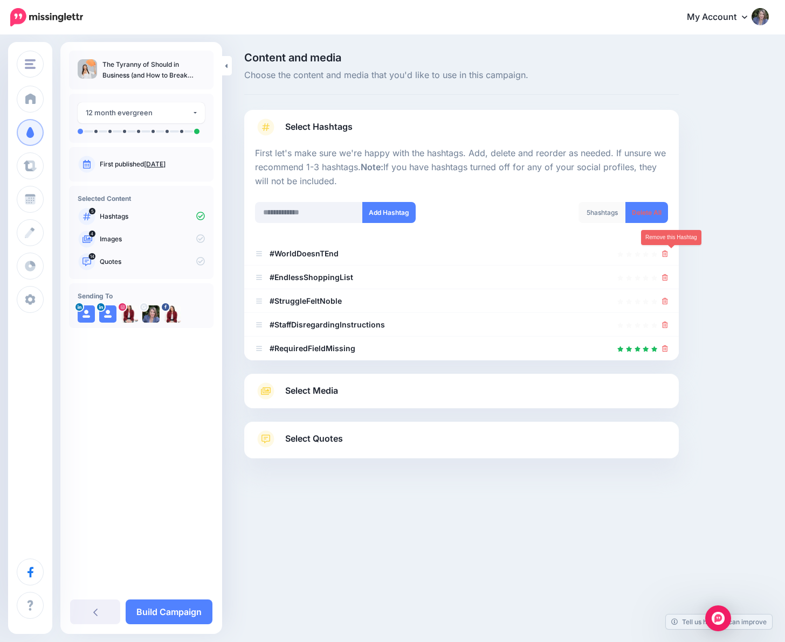
click at [668, 256] on icon at bounding box center [665, 254] width 6 height 6
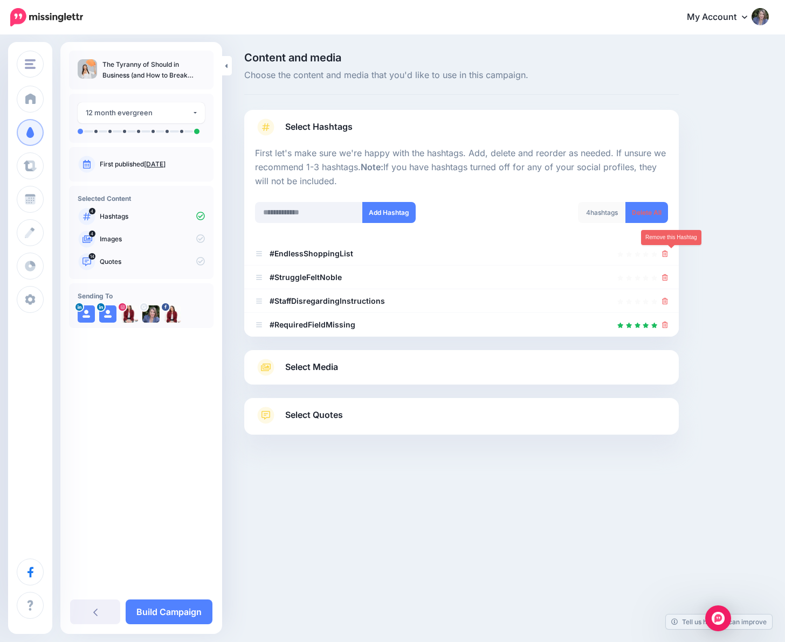
click at [668, 256] on icon at bounding box center [665, 254] width 6 height 6
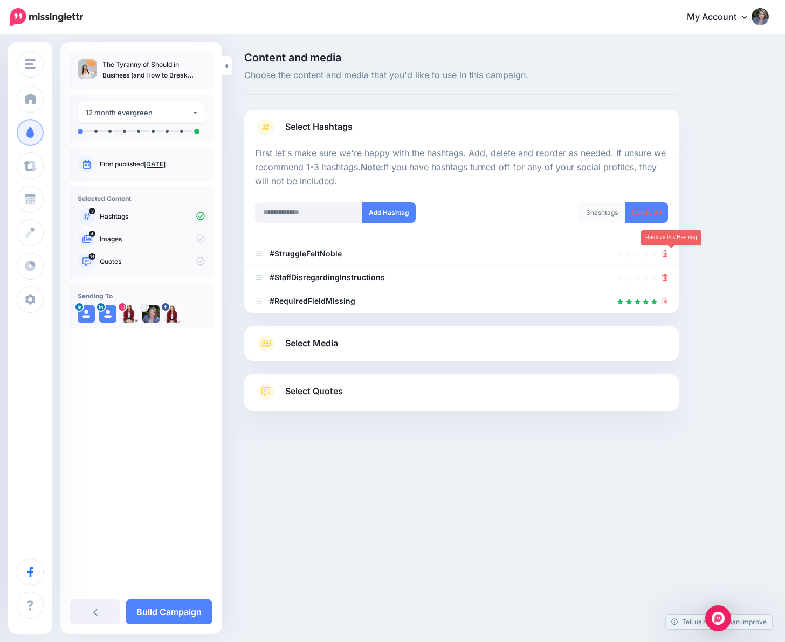
click at [668, 256] on icon at bounding box center [665, 254] width 6 height 6
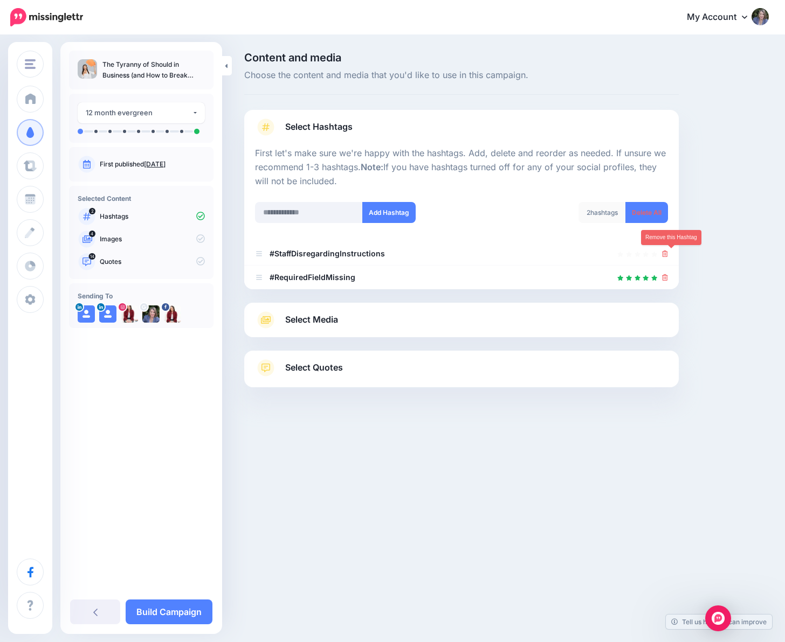
click at [668, 256] on icon at bounding box center [665, 254] width 6 height 6
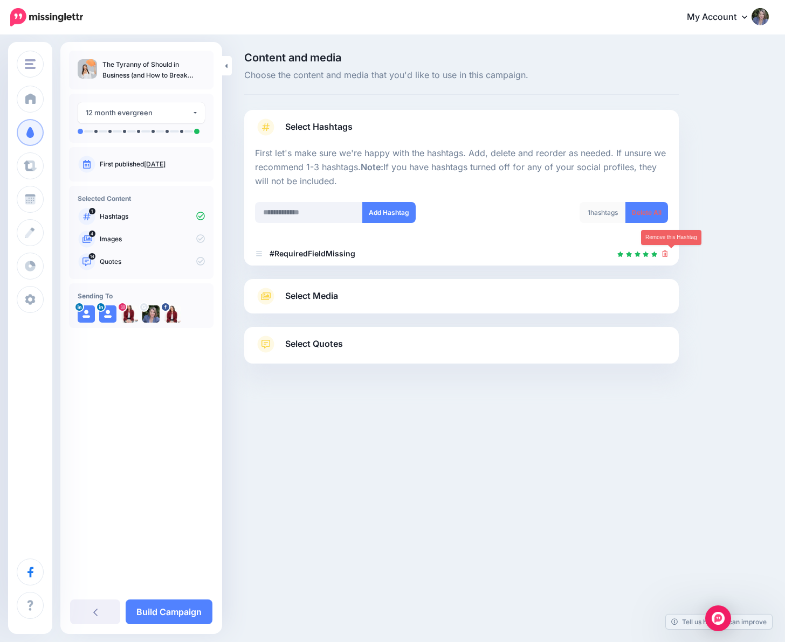
click at [668, 256] on icon at bounding box center [665, 254] width 6 height 6
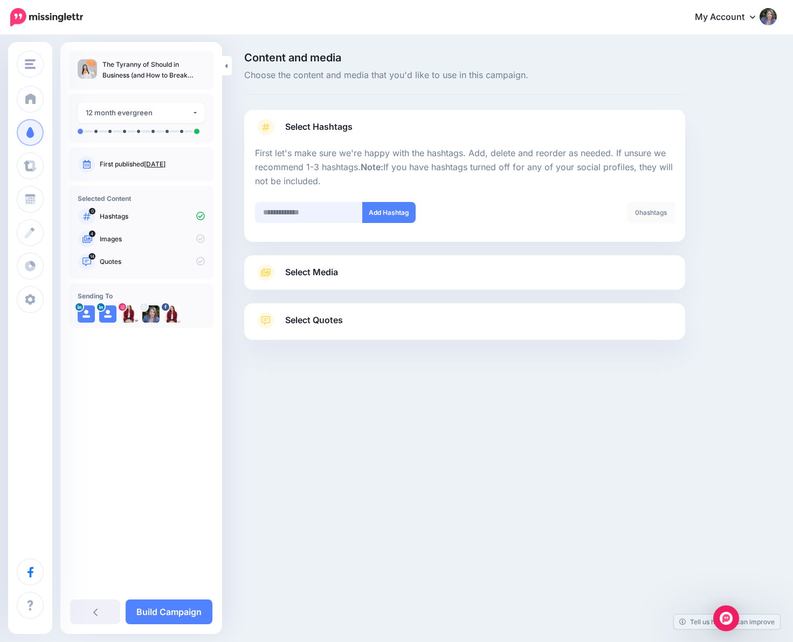
click at [316, 219] on input "text" at bounding box center [309, 212] width 108 height 21
type input "**********"
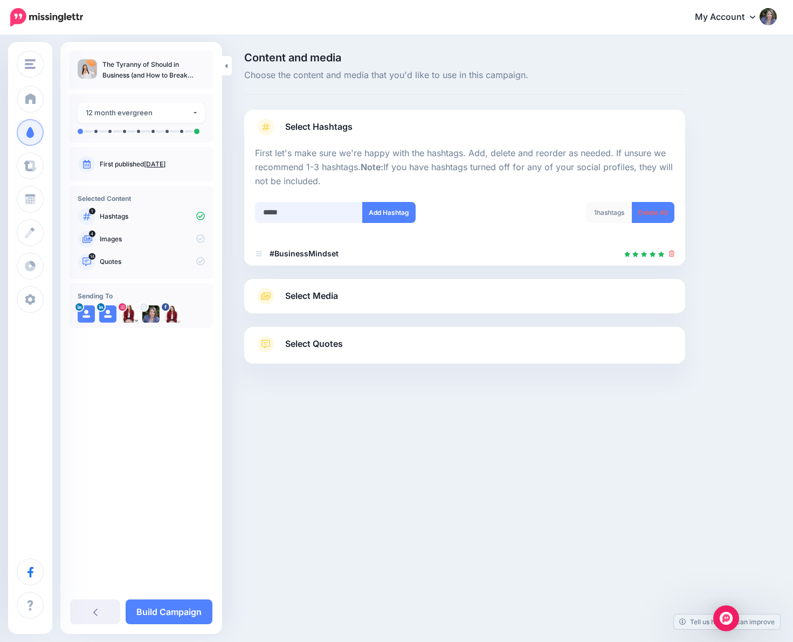
type input "******"
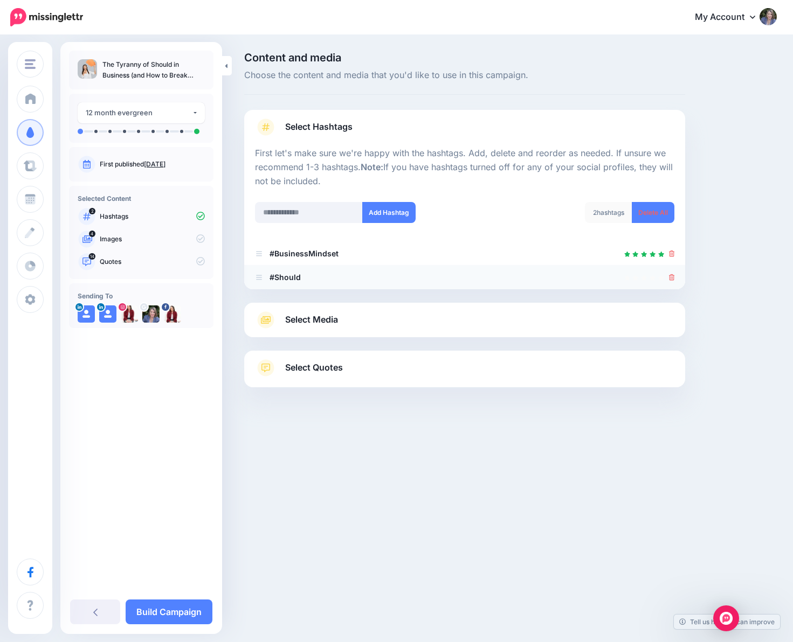
click at [672, 278] on icon at bounding box center [672, 277] width 6 height 6
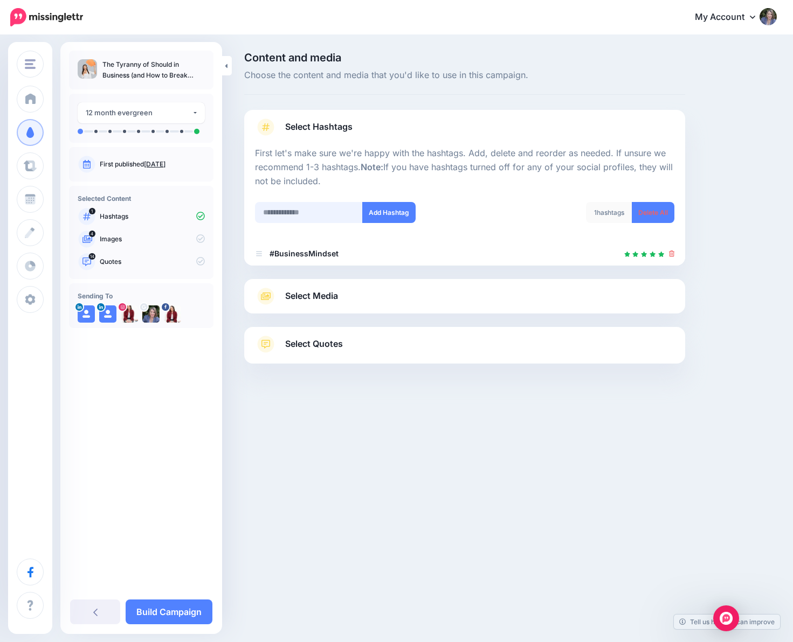
click at [309, 213] on input "text" at bounding box center [309, 212] width 108 height 21
type input "**********"
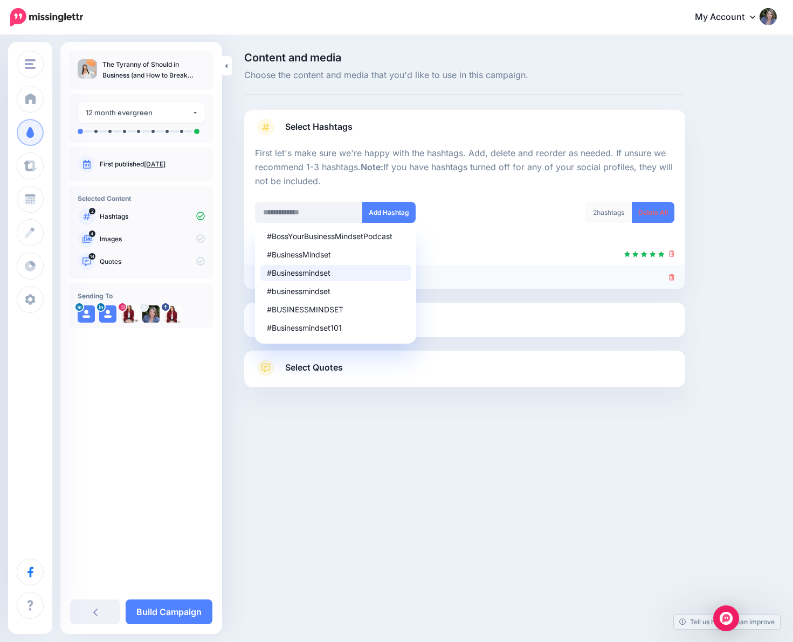
click at [671, 280] on icon at bounding box center [672, 277] width 6 height 6
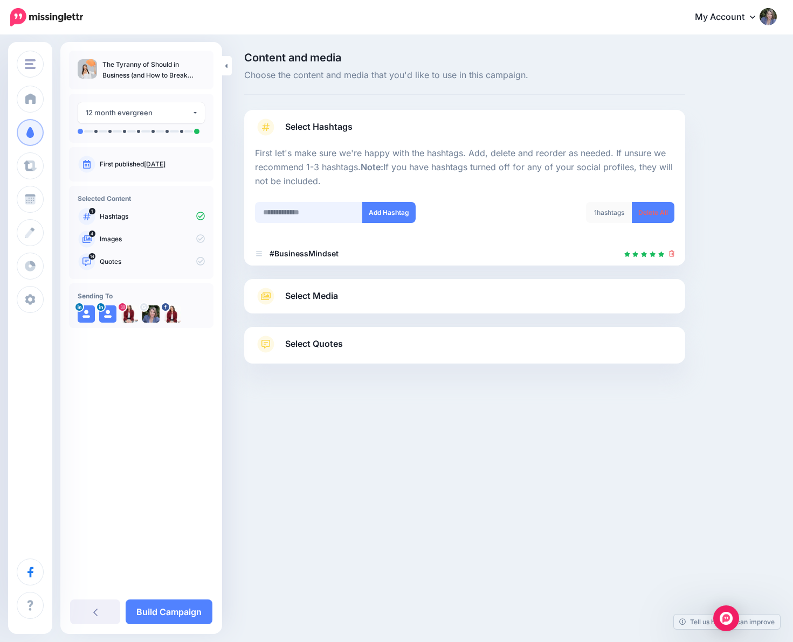
click at [300, 210] on input "text" at bounding box center [309, 212] width 108 height 21
type input "*"
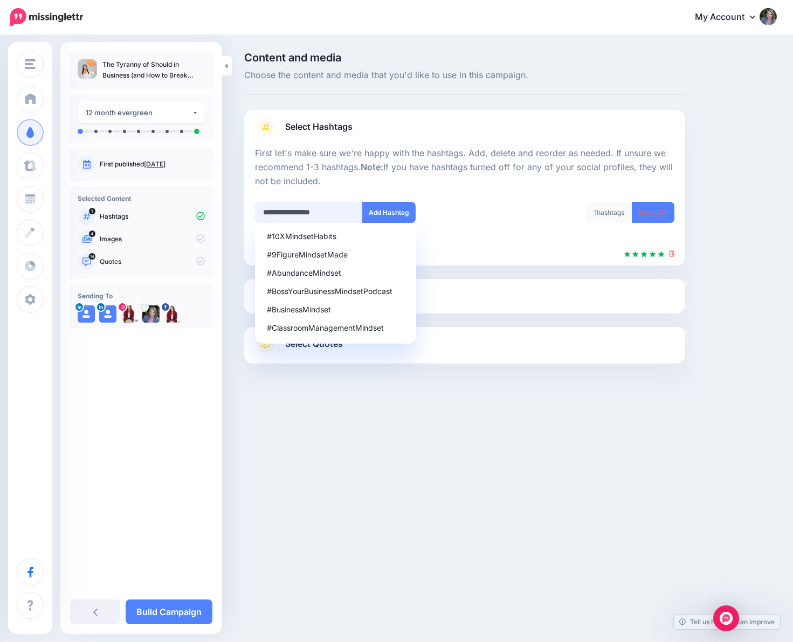
type input "**********"
click at [397, 212] on button "Add Hashtag" at bounding box center [388, 212] width 53 height 21
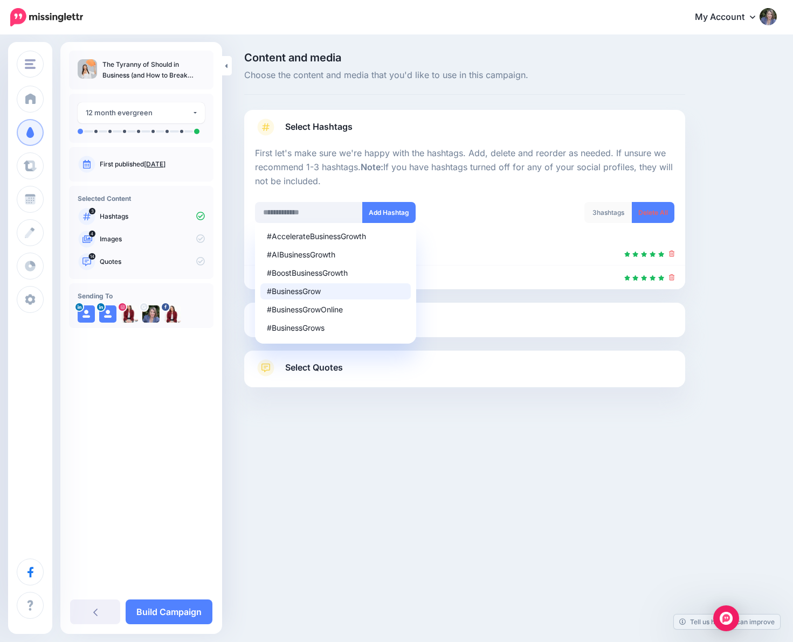
click at [315, 292] on div "#BusinessGrow" at bounding box center [335, 292] width 137 height 8
type input "**********"
click at [390, 209] on button "Add Hashtag" at bounding box center [388, 212] width 53 height 21
click at [513, 200] on div at bounding box center [464, 195] width 419 height 13
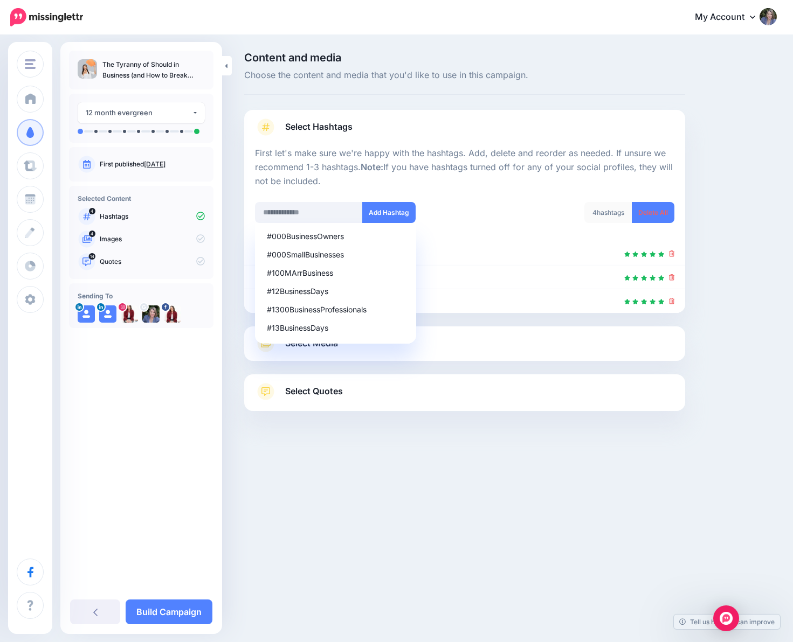
click at [745, 226] on div "Content and media Choose the content and media that you'd like to use in this c…" at bounding box center [510, 258] width 549 height 413
click at [520, 189] on div at bounding box center [464, 195] width 419 height 13
click at [459, 338] on link "Select Media" at bounding box center [464, 343] width 419 height 17
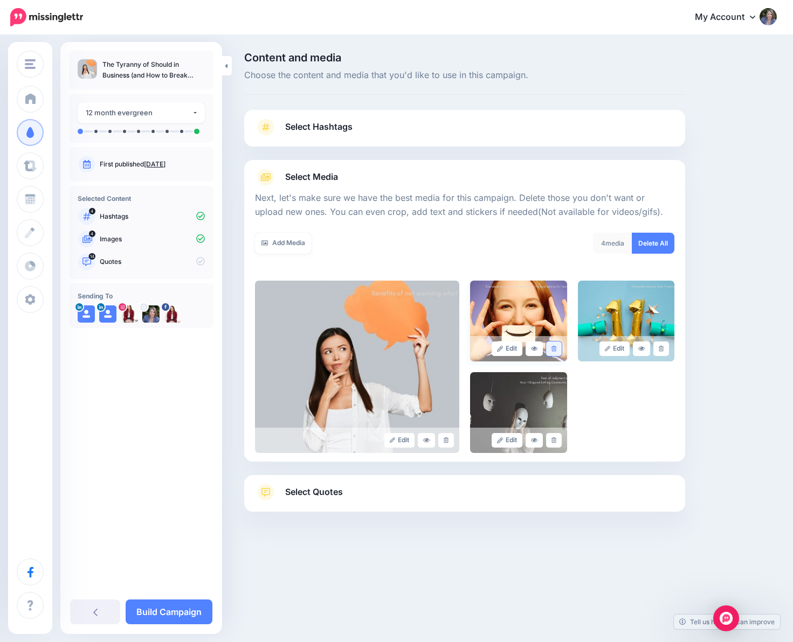
click at [556, 347] on icon at bounding box center [553, 349] width 5 height 6
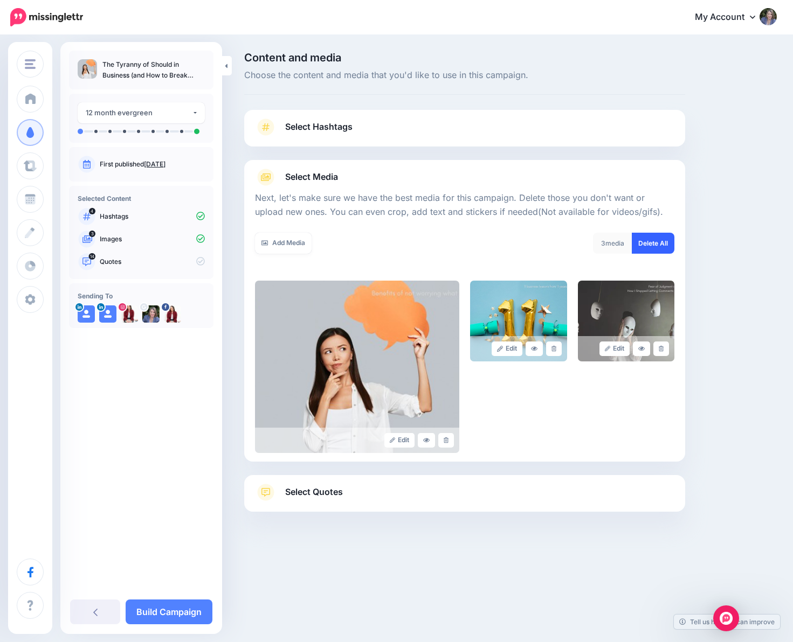
click at [651, 240] on link "Delete All" at bounding box center [653, 243] width 43 height 21
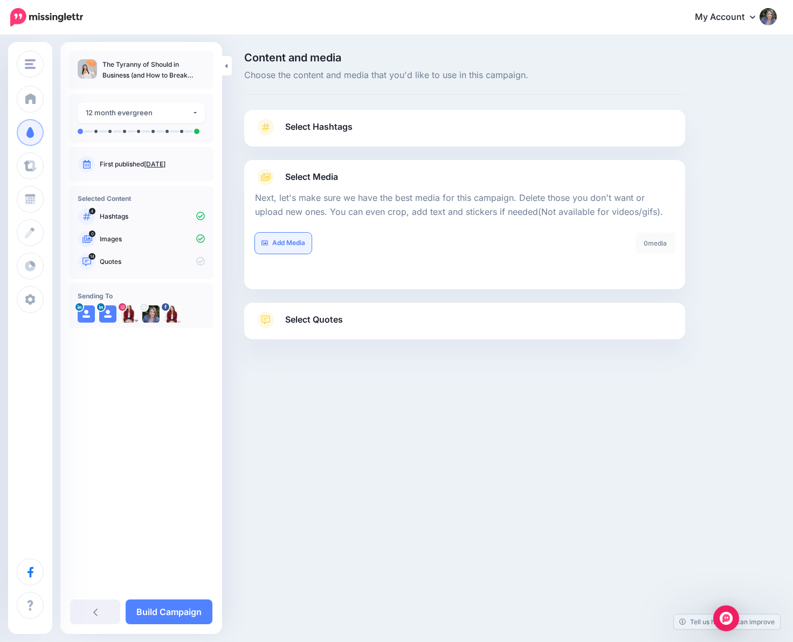
click at [282, 247] on link "Add Media" at bounding box center [283, 243] width 57 height 21
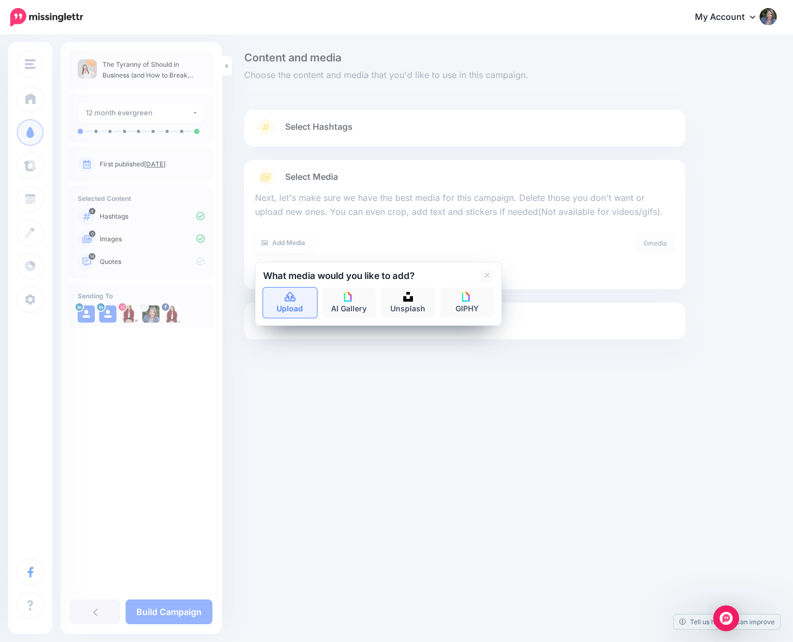
click at [292, 296] on icon at bounding box center [290, 297] width 11 height 10
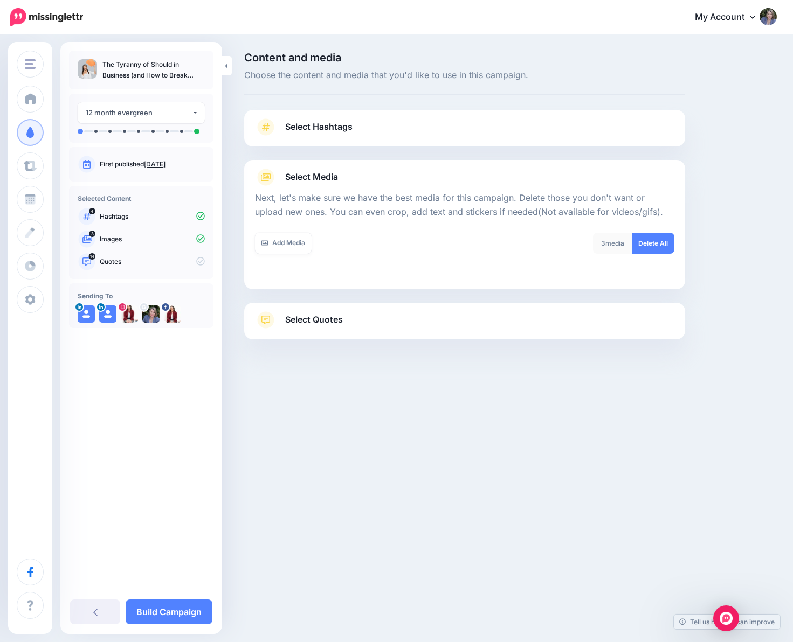
click at [399, 137] on link "Select Hashtags" at bounding box center [464, 133] width 419 height 28
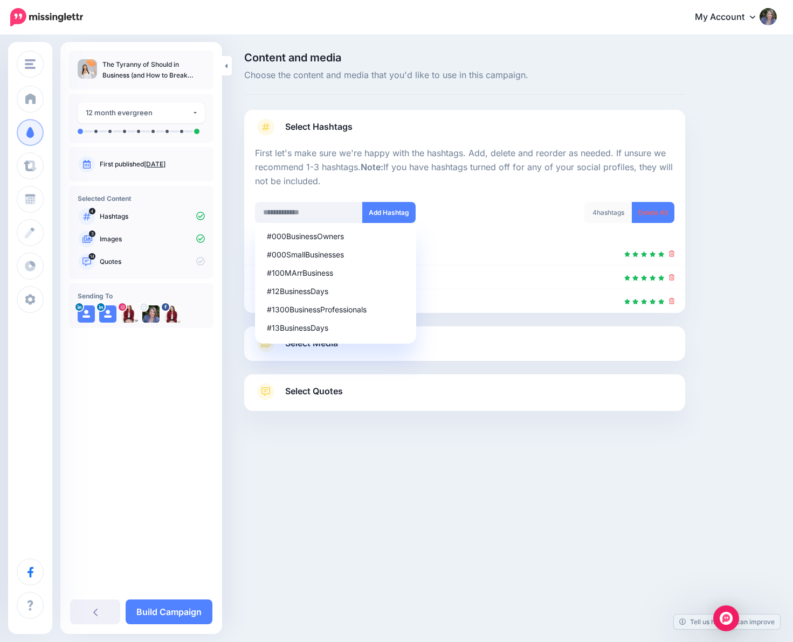
click at [505, 197] on div at bounding box center [464, 195] width 419 height 13
click at [479, 341] on link "Select Media" at bounding box center [464, 343] width 419 height 17
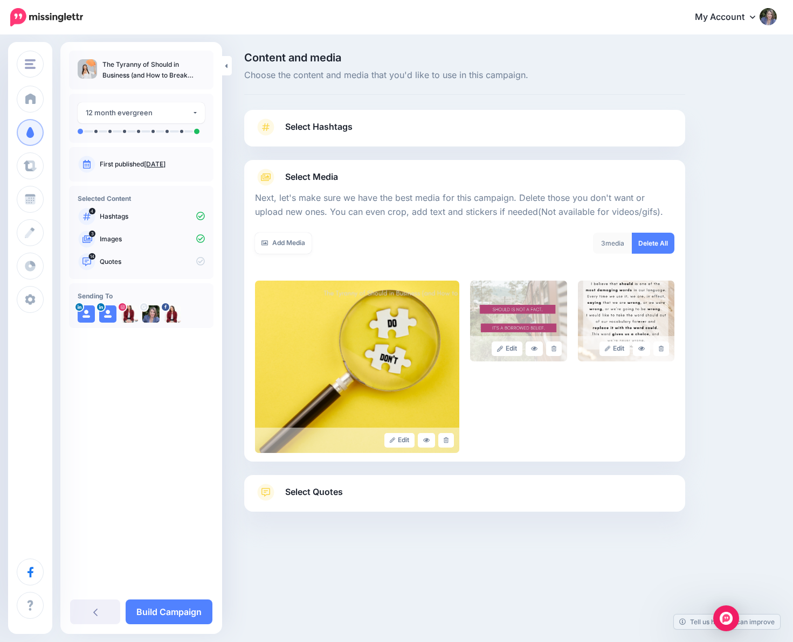
click at [431, 492] on link "Select Quotes" at bounding box center [464, 498] width 419 height 28
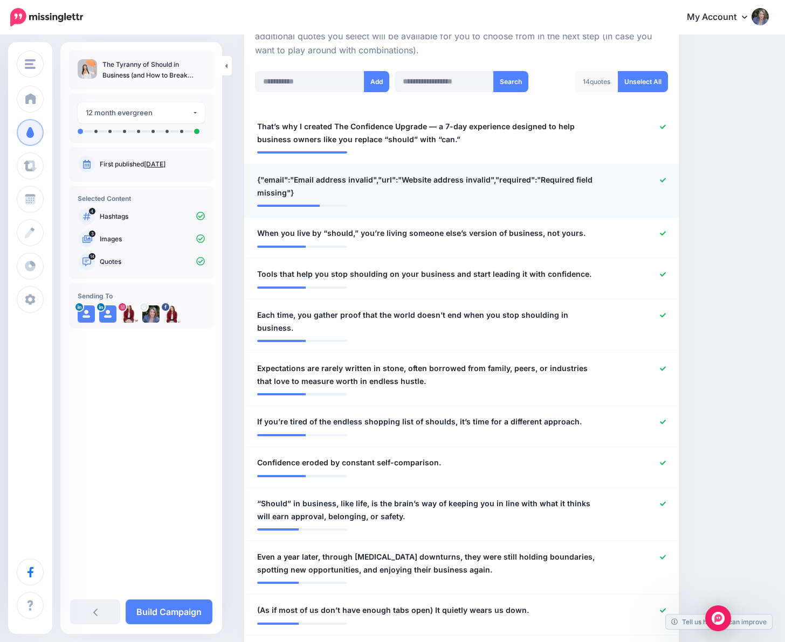
scroll to position [269, 0]
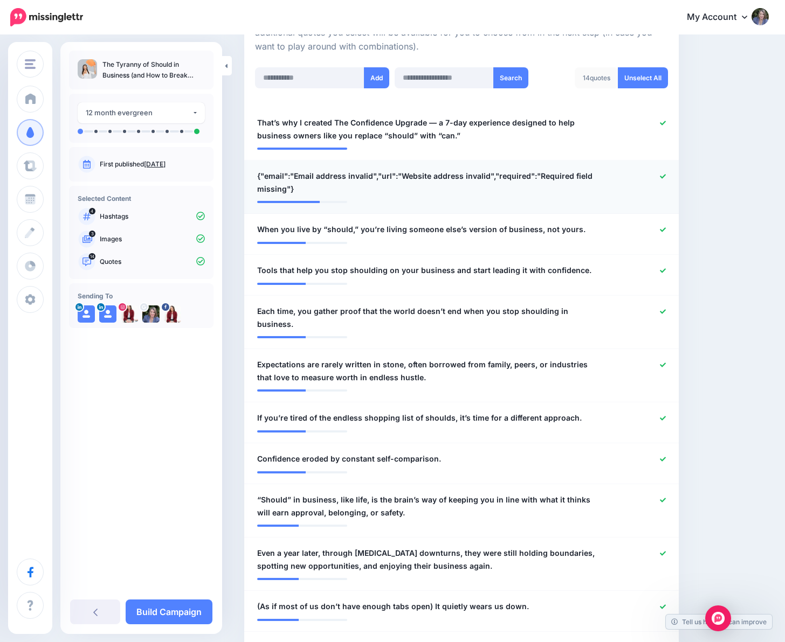
click at [666, 175] on icon at bounding box center [663, 176] width 6 height 4
click at [666, 125] on icon at bounding box center [663, 123] width 6 height 6
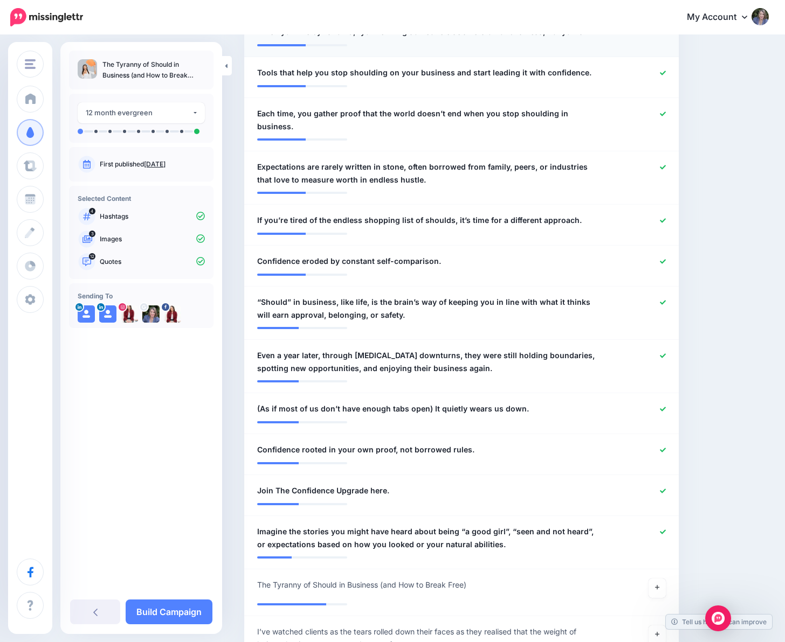
scroll to position [485, 0]
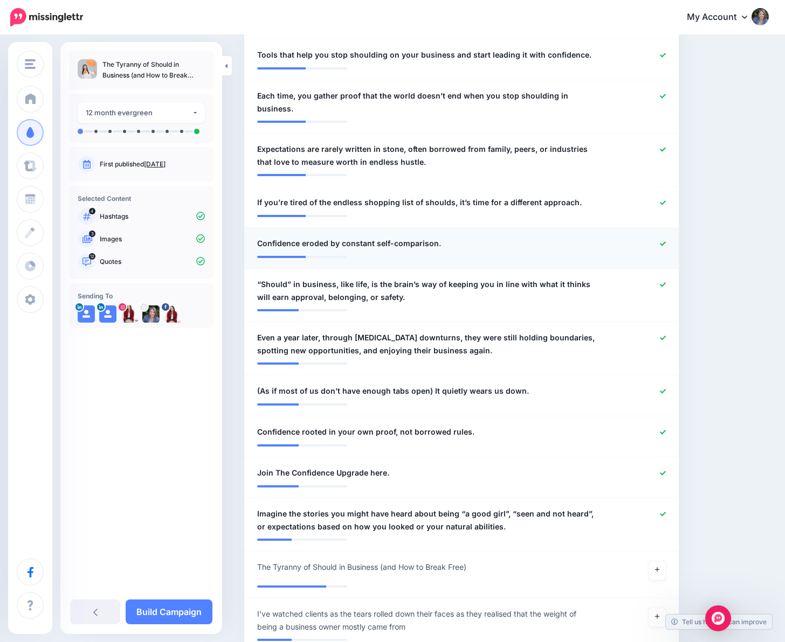
click at [666, 241] on icon at bounding box center [663, 244] width 6 height 6
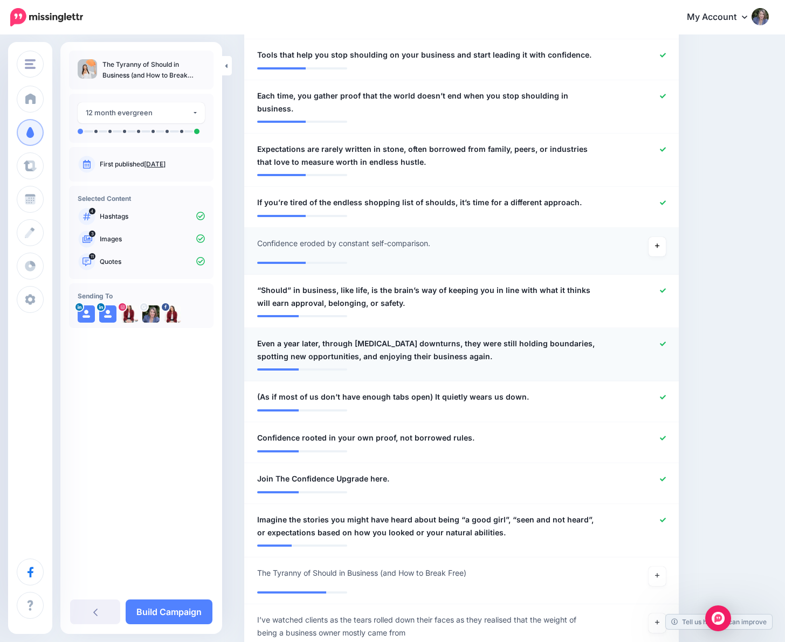
click at [666, 341] on icon at bounding box center [663, 344] width 6 height 6
click at [666, 395] on icon at bounding box center [663, 398] width 6 height 6
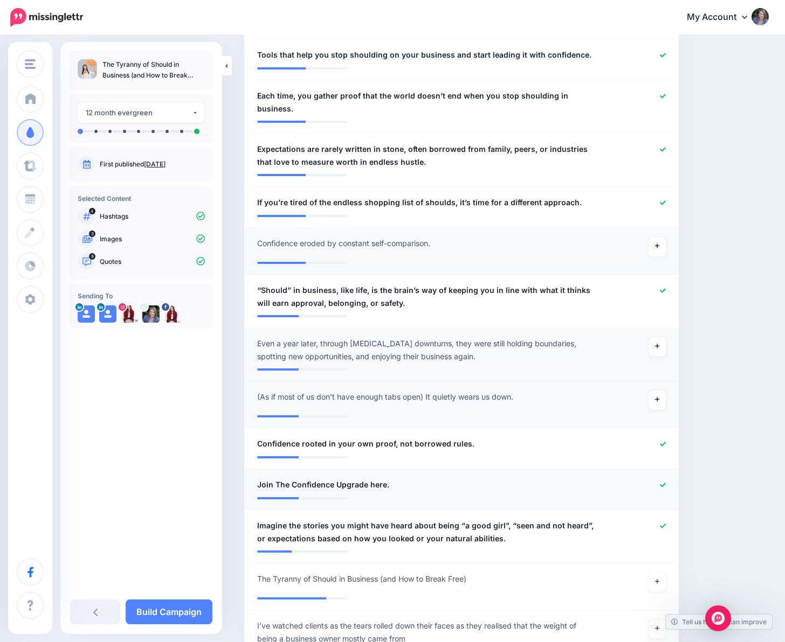
click at [666, 483] on icon at bounding box center [663, 485] width 6 height 4
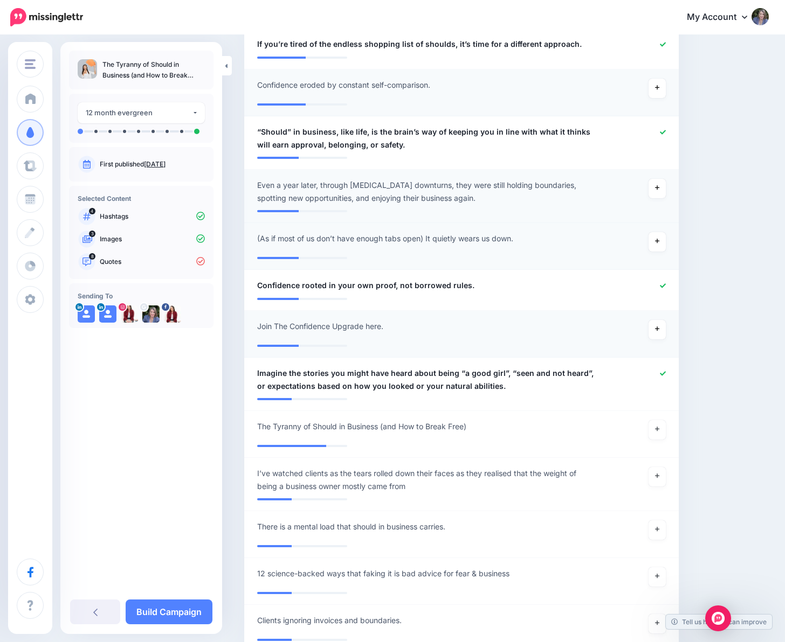
scroll to position [647, 0]
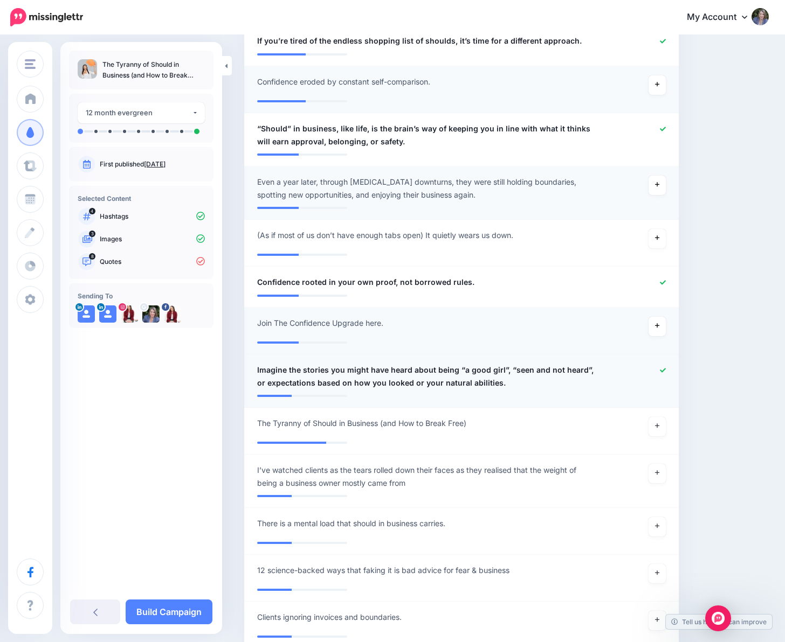
click at [666, 368] on icon at bounding box center [663, 371] width 6 height 6
click at [659, 424] on icon at bounding box center [657, 426] width 4 height 4
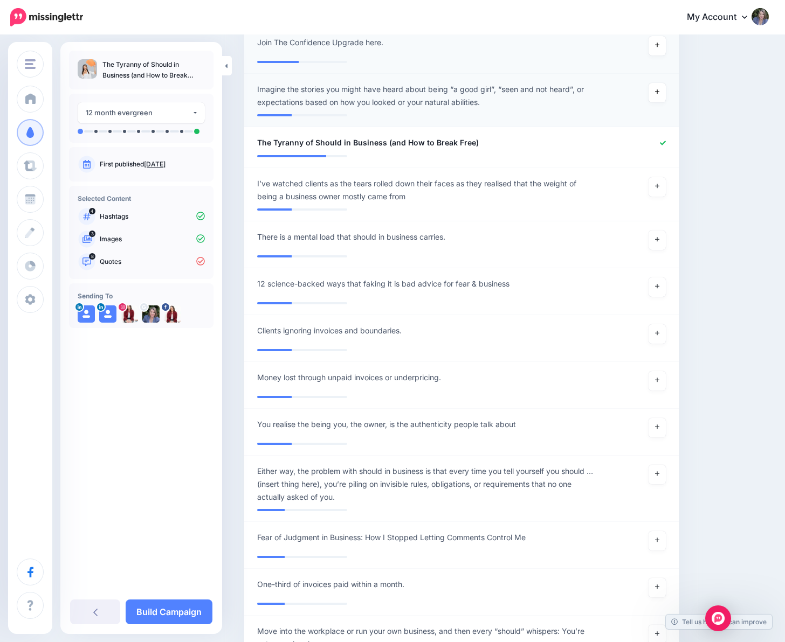
scroll to position [970, 0]
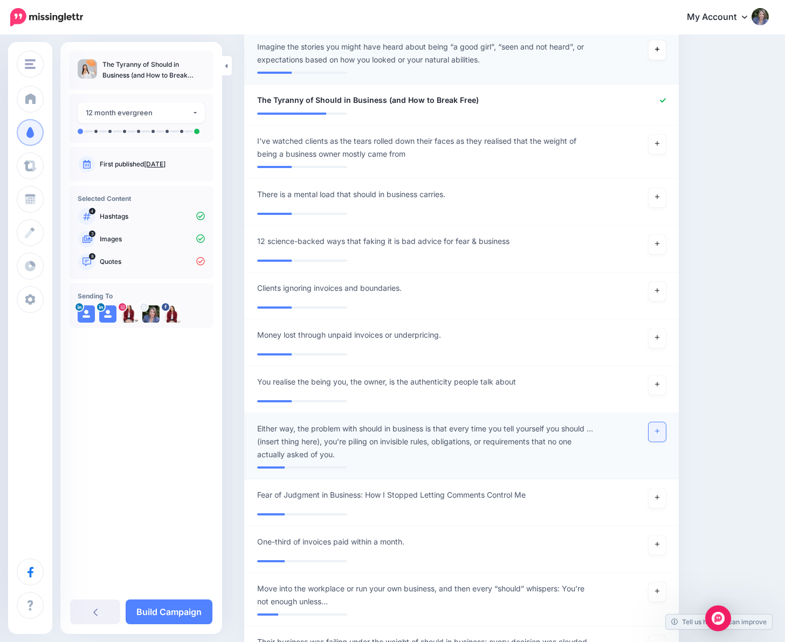
click at [659, 430] on icon at bounding box center [657, 432] width 4 height 4
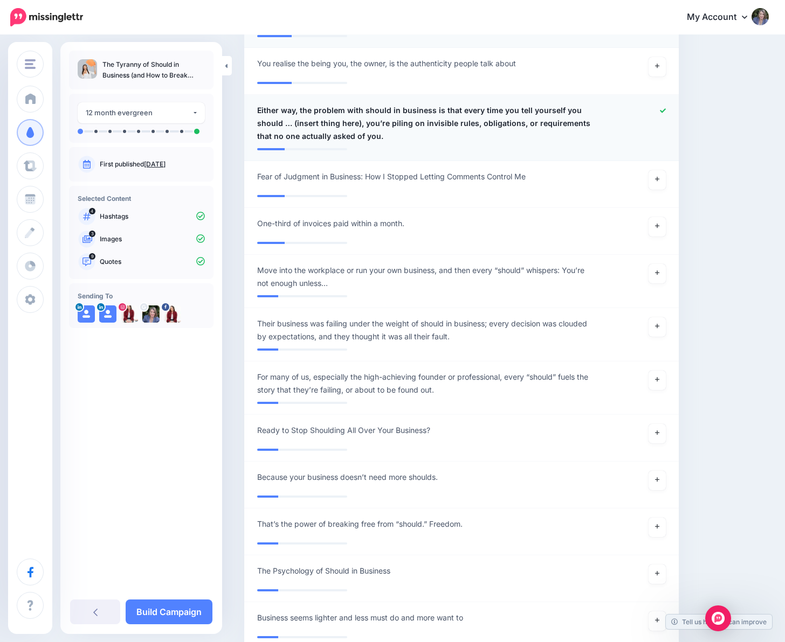
scroll to position [1293, 0]
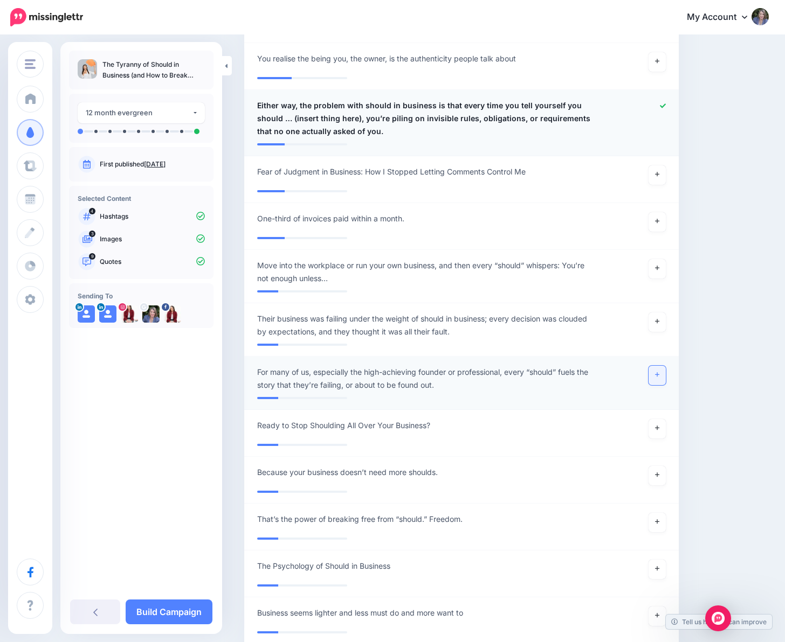
click at [660, 366] on link at bounding box center [656, 375] width 17 height 19
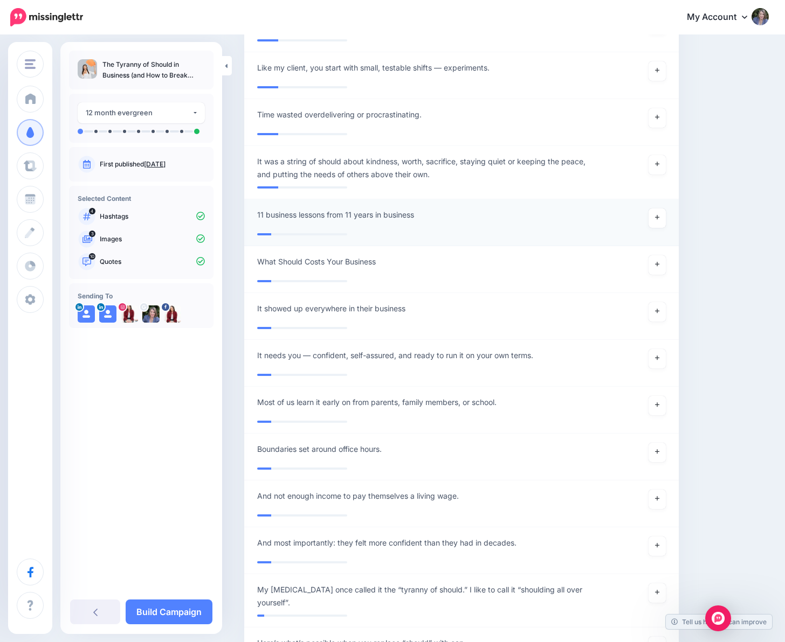
scroll to position [1886, 0]
click at [167, 613] on link "Build Campaign" at bounding box center [169, 612] width 87 height 25
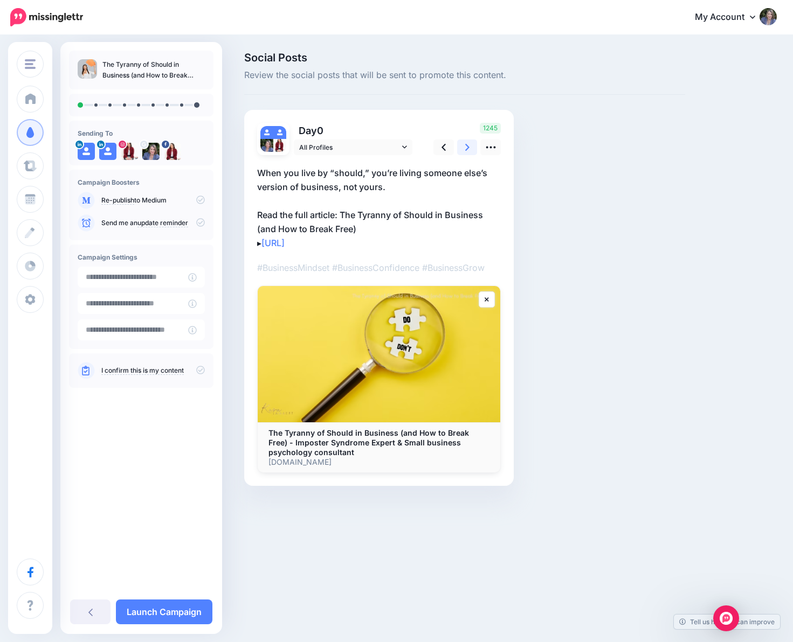
click at [466, 144] on icon at bounding box center [467, 147] width 4 height 11
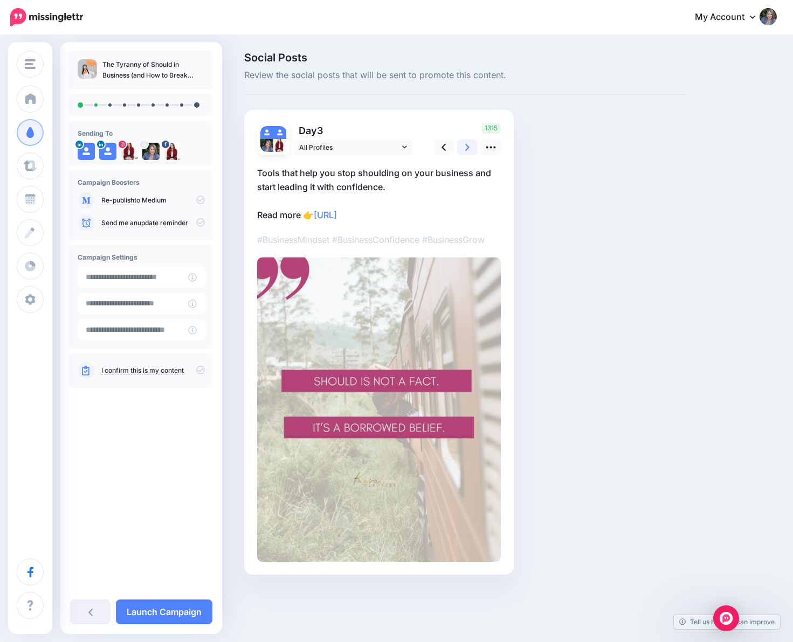
click at [466, 144] on icon at bounding box center [467, 147] width 4 height 11
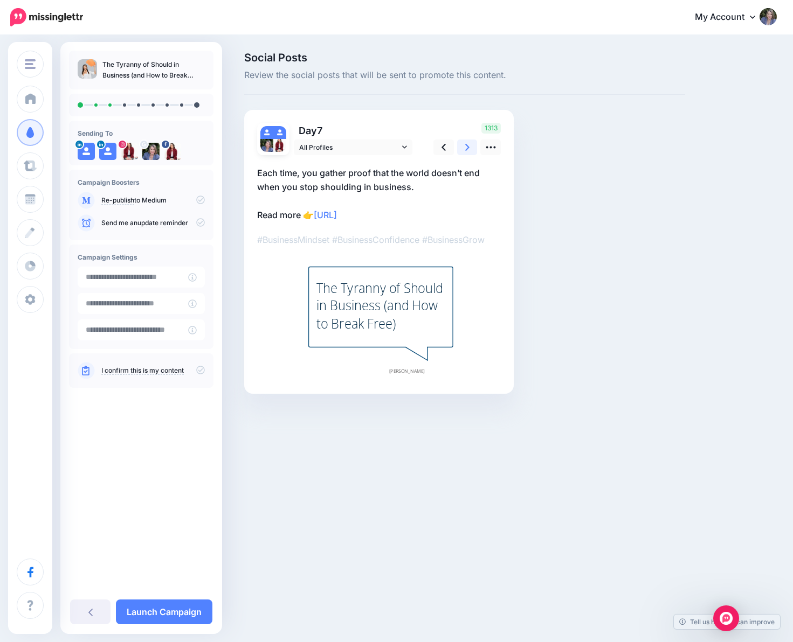
click at [466, 144] on icon at bounding box center [467, 147] width 4 height 11
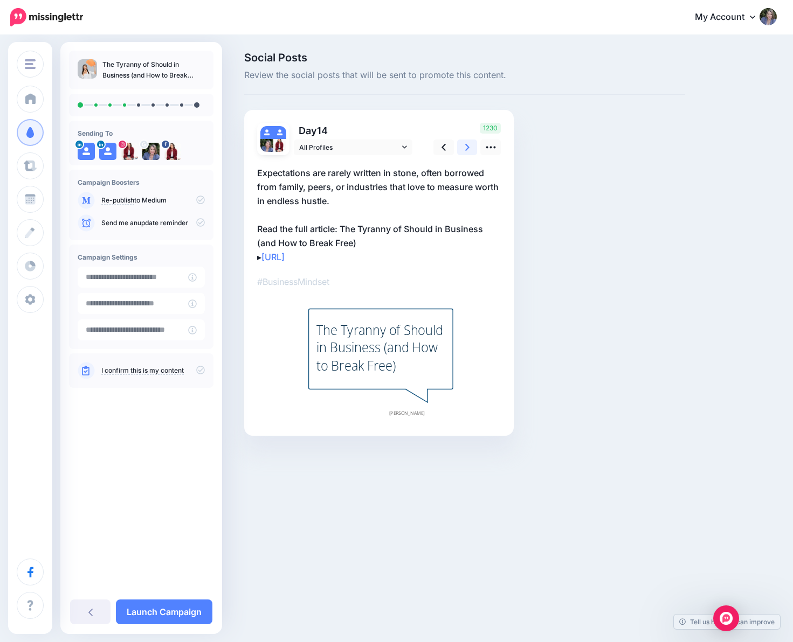
click at [466, 144] on icon at bounding box center [467, 147] width 4 height 11
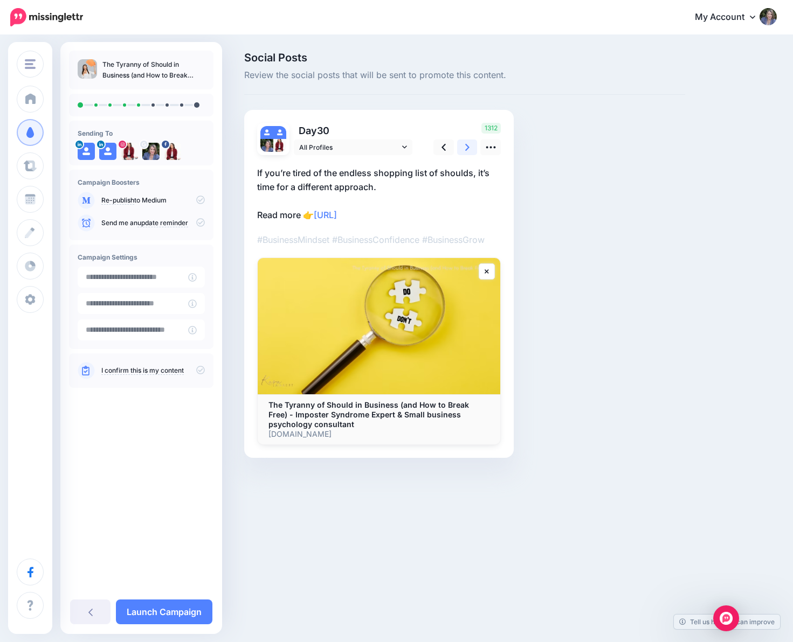
click at [466, 144] on icon at bounding box center [467, 147] width 4 height 11
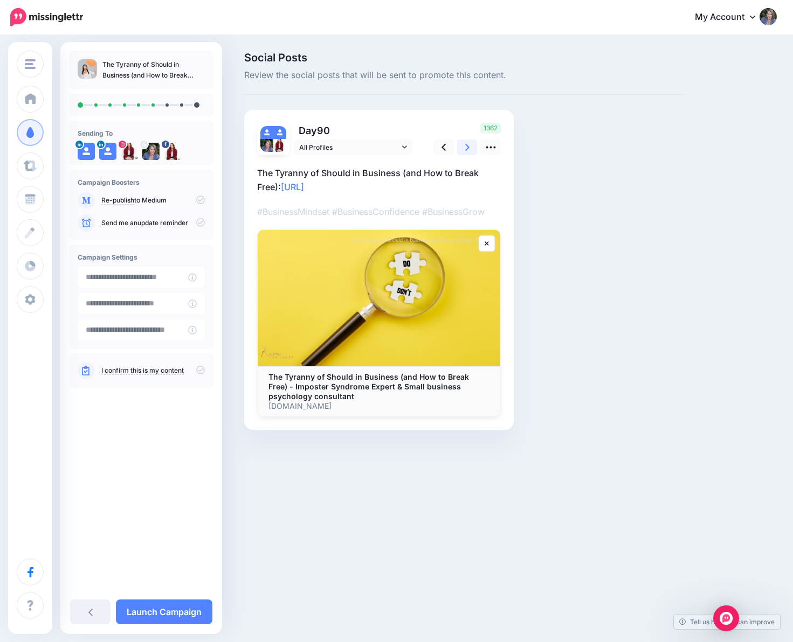
click at [466, 144] on icon at bounding box center [467, 147] width 4 height 11
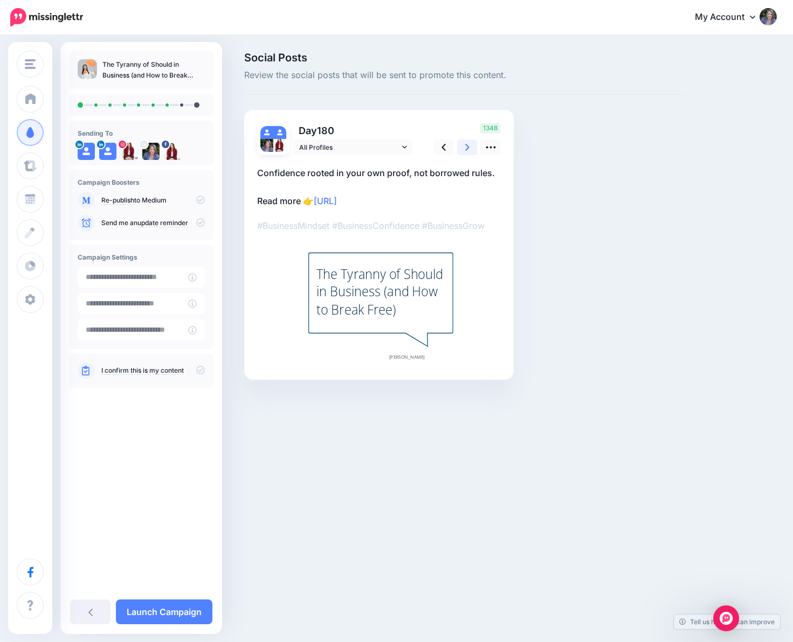
click at [466, 144] on icon at bounding box center [467, 147] width 4 height 11
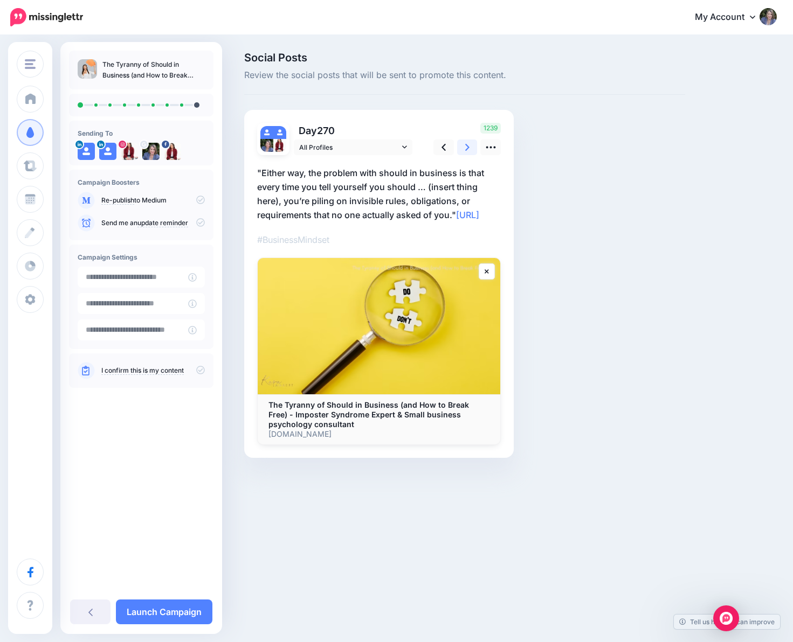
click at [466, 144] on icon at bounding box center [467, 147] width 4 height 11
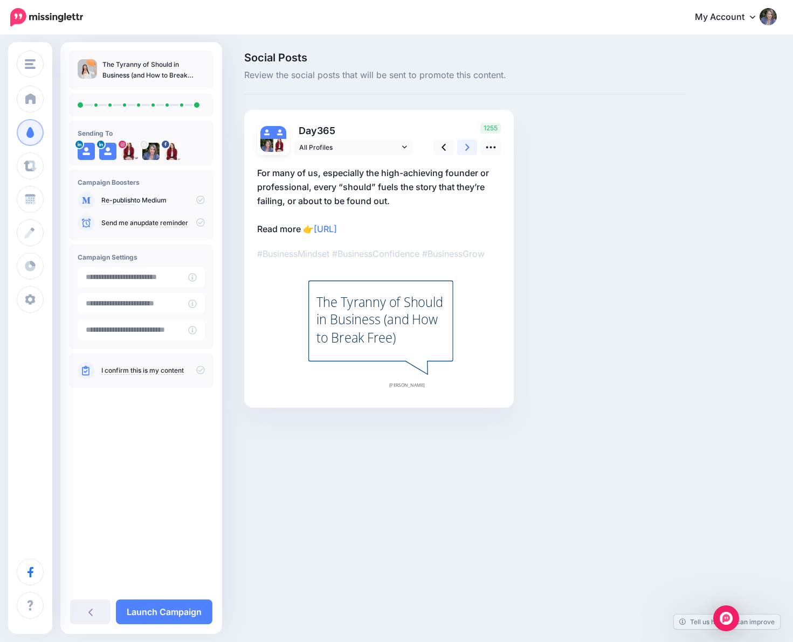
click at [466, 144] on icon at bounding box center [467, 147] width 4 height 11
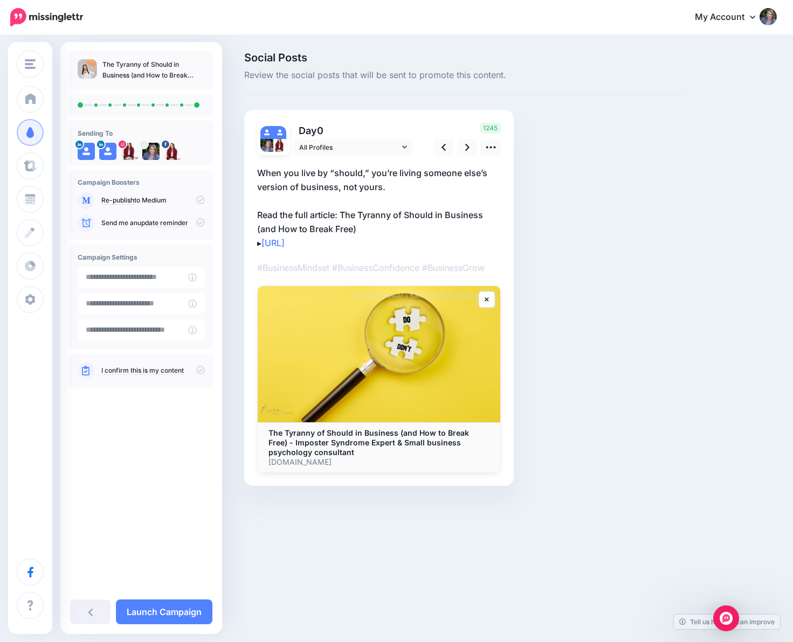
click at [199, 197] on icon at bounding box center [200, 200] width 9 height 9
click at [196, 371] on icon at bounding box center [200, 370] width 9 height 9
click at [183, 614] on link "Launch Campaign" at bounding box center [164, 612] width 96 height 25
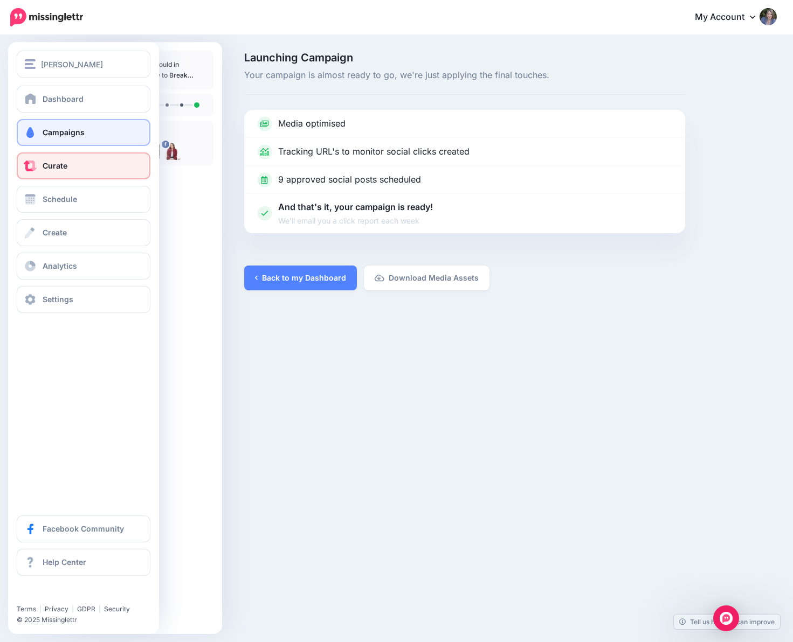
click at [31, 168] on span at bounding box center [30, 166] width 14 height 11
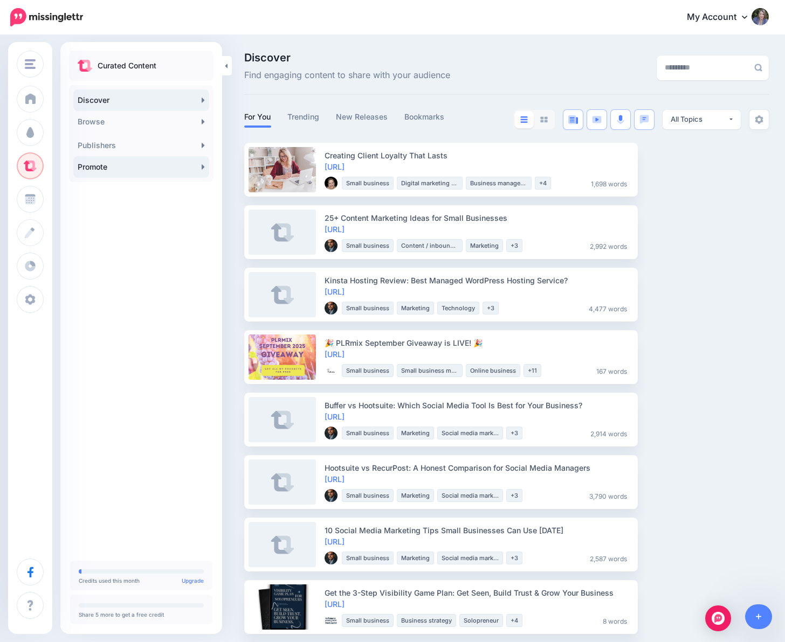
click at [79, 176] on link "Promote" at bounding box center [141, 167] width 136 height 22
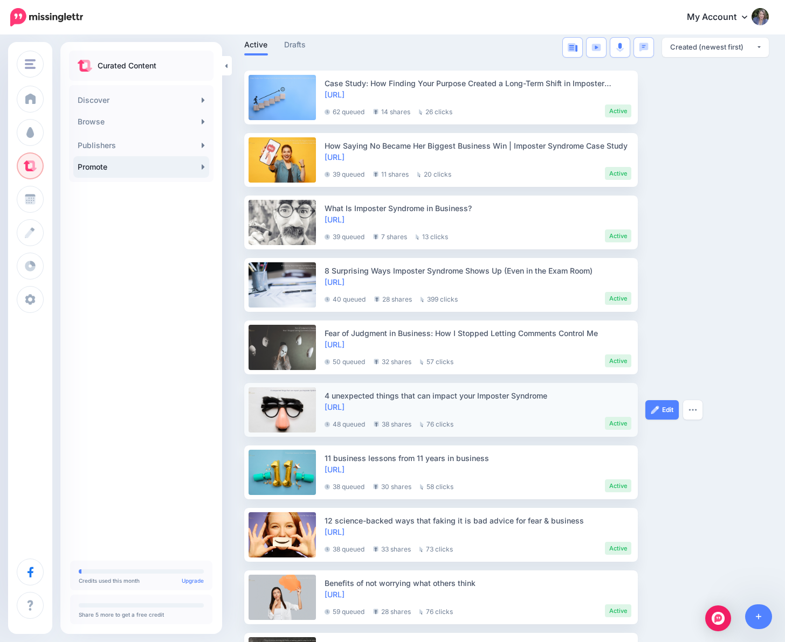
scroll to position [162, 0]
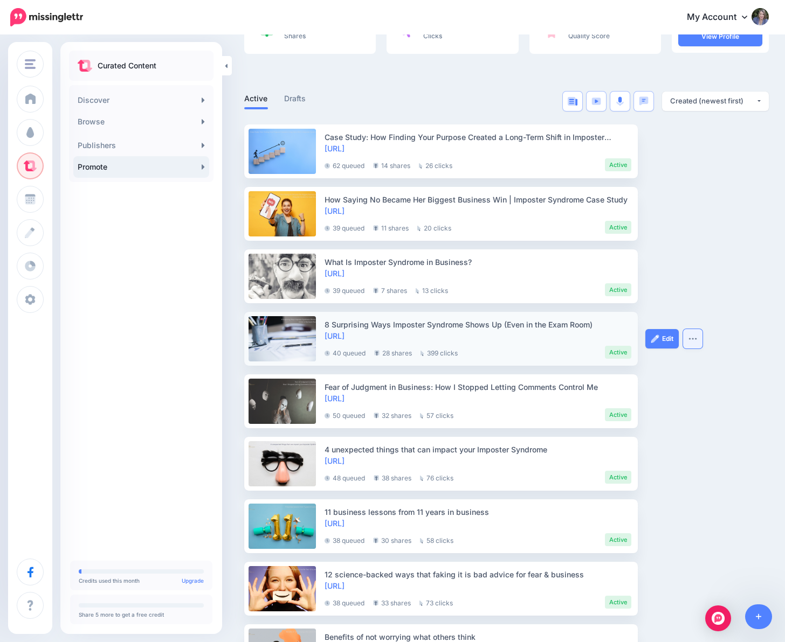
click at [688, 335] on button "button" at bounding box center [692, 338] width 19 height 19
click at [296, 97] on link "Drafts" at bounding box center [295, 98] width 22 height 13
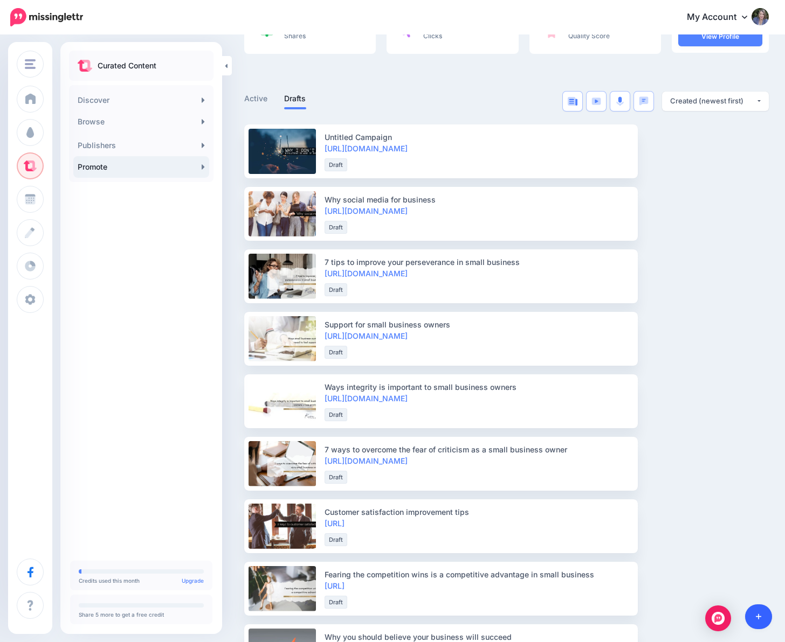
click at [767, 619] on link at bounding box center [758, 617] width 27 height 25
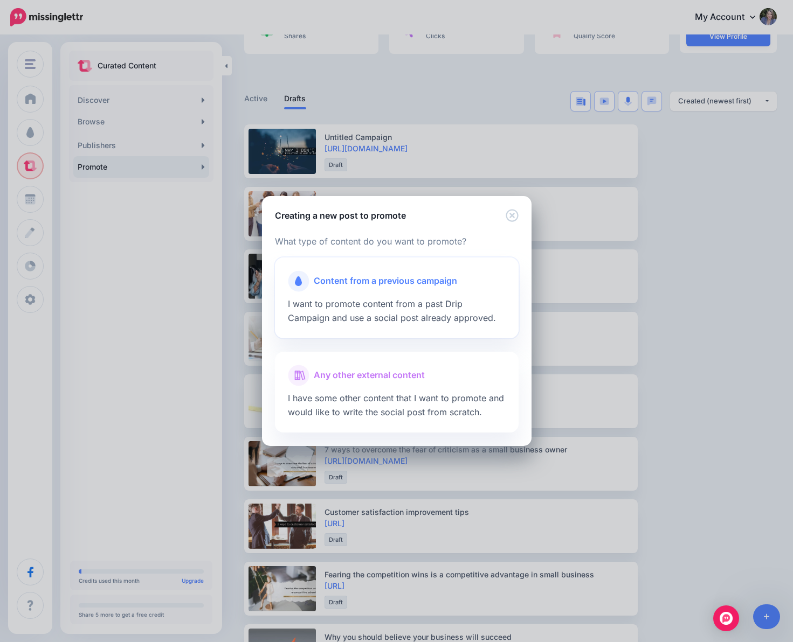
click at [391, 274] on div "Content from a previous campaign" at bounding box center [397, 282] width 218 height 22
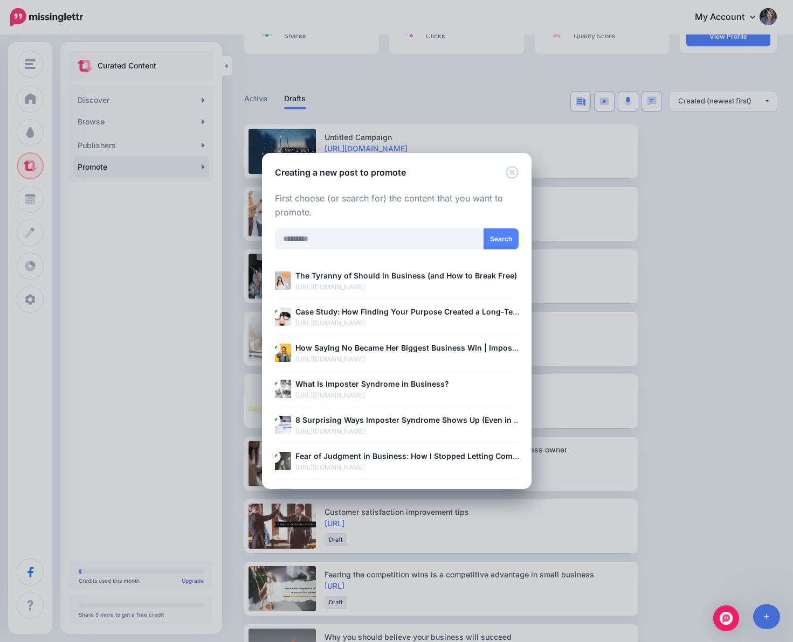
click at [391, 274] on b "The Tyranny of Should in Business (and How to Break Free)" at bounding box center [406, 275] width 222 height 9
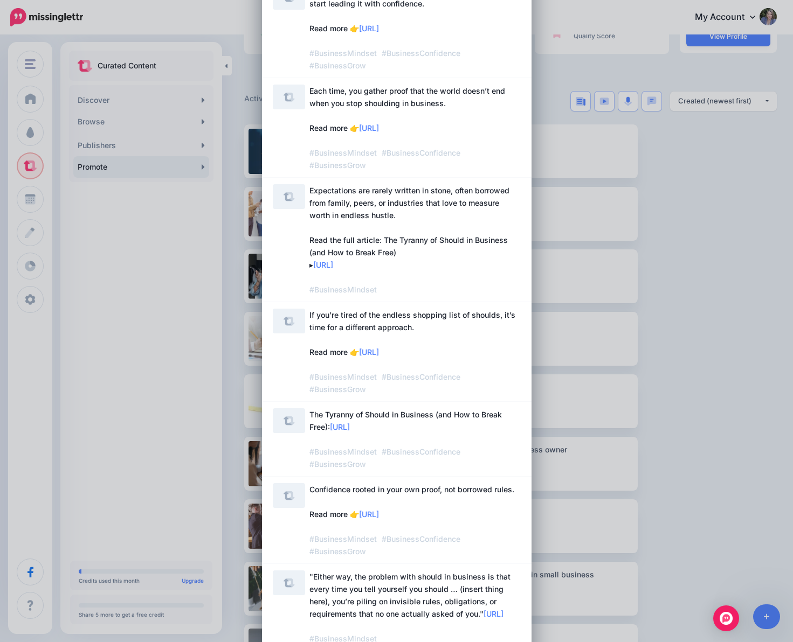
scroll to position [323, 0]
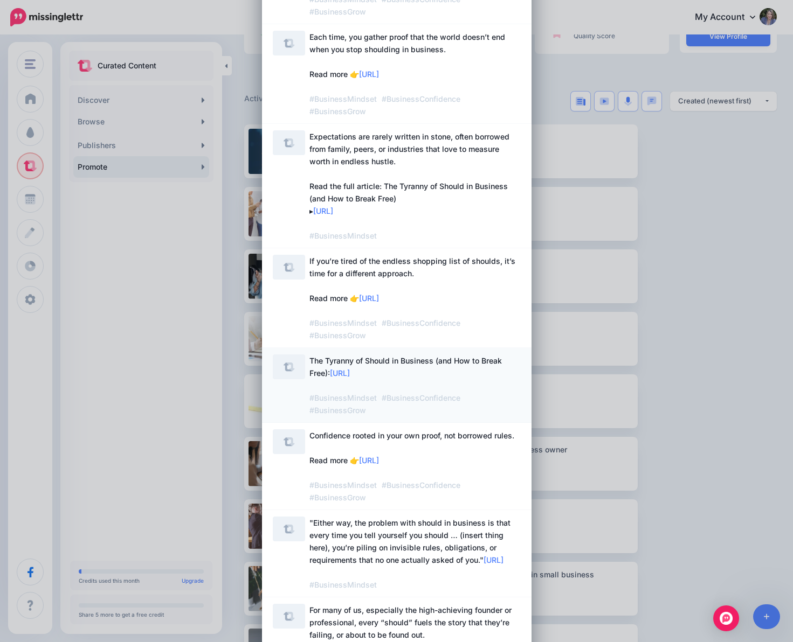
click at [402, 384] on span "The Tyranny of Should in Business (and How to Break Free): https://lttr.ai/Ai30…" at bounding box center [414, 386] width 211 height 62
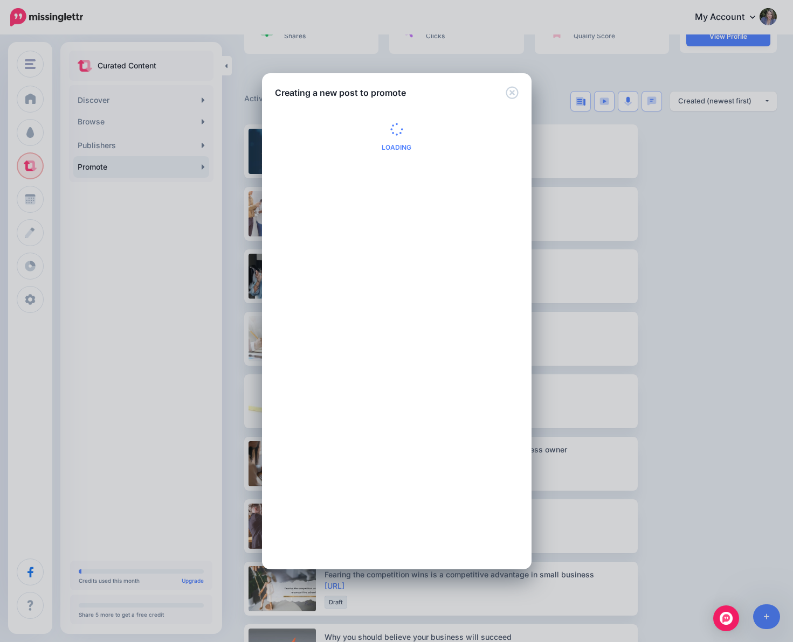
scroll to position [0, 0]
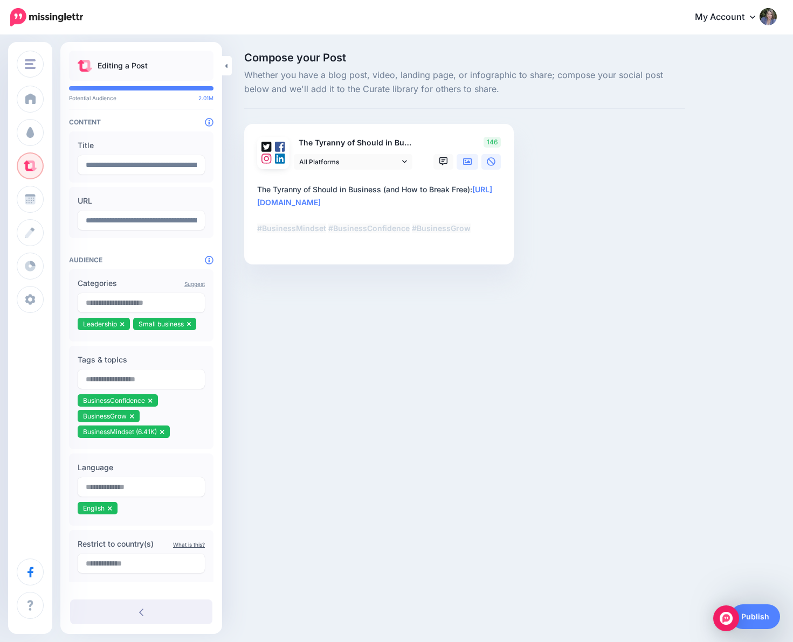
click at [466, 163] on icon at bounding box center [467, 161] width 9 height 9
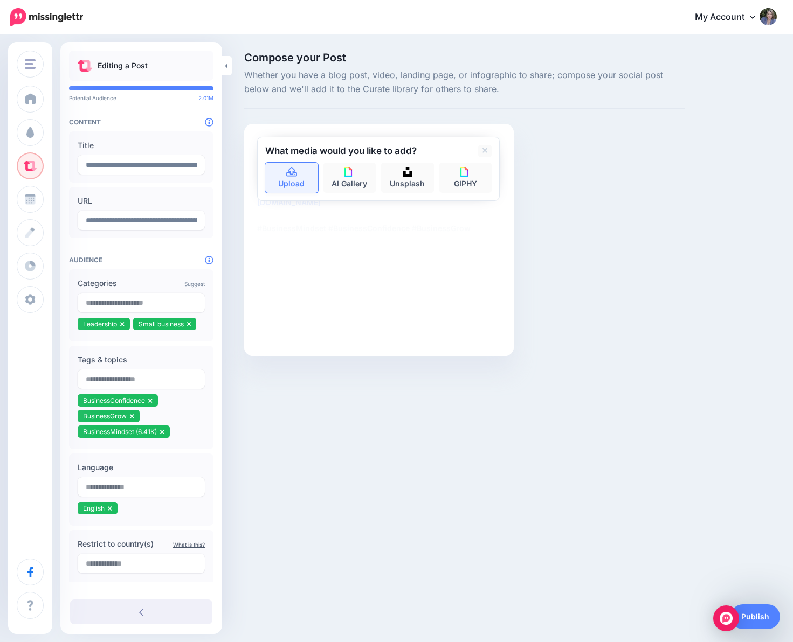
click at [287, 173] on icon at bounding box center [291, 172] width 11 height 10
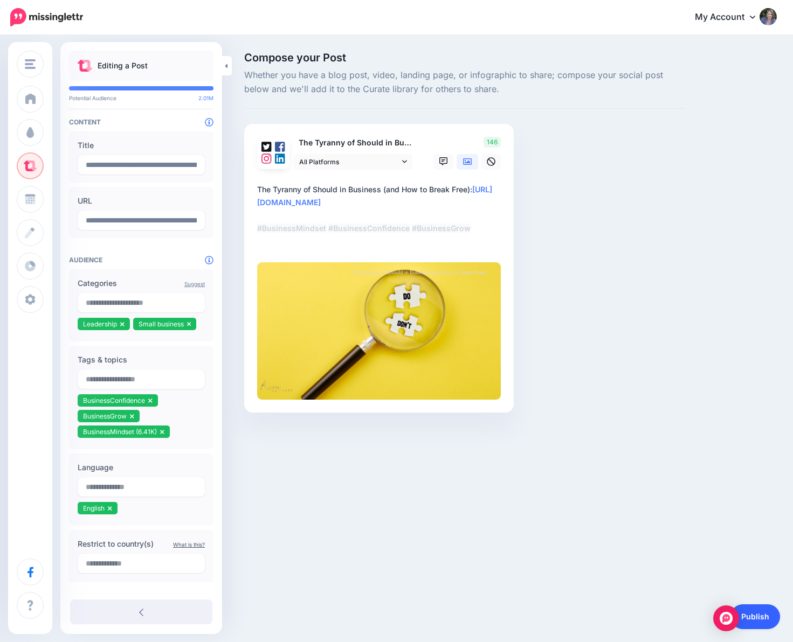
click at [762, 617] on link "Publish" at bounding box center [755, 617] width 50 height 25
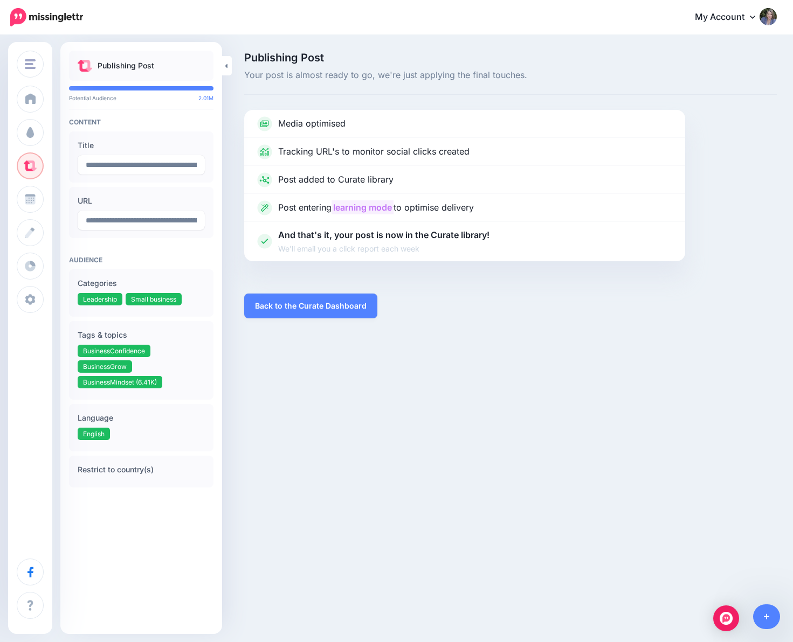
click at [727, 119] on div "Media optimised Tracking URL's to monitor social clicks created" at bounding box center [510, 214] width 549 height 209
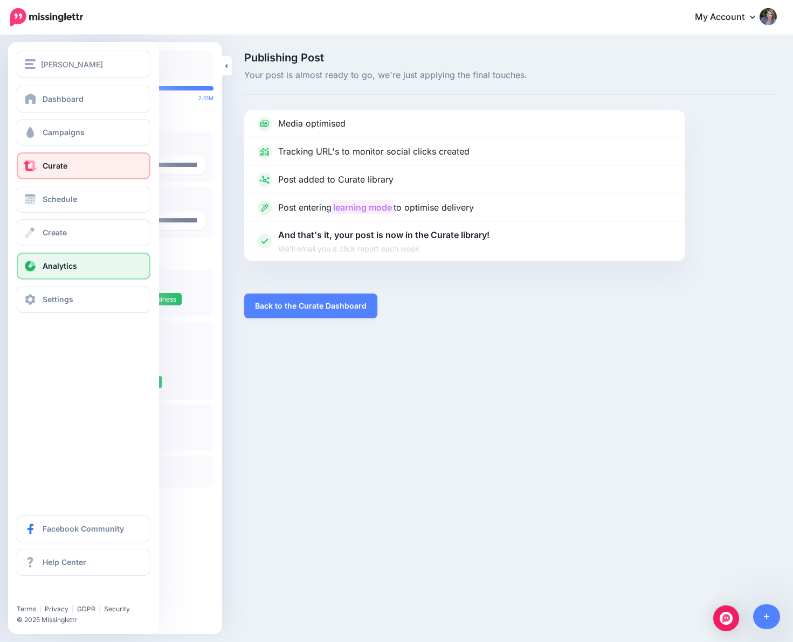
click at [52, 269] on span "Analytics" at bounding box center [60, 265] width 34 height 9
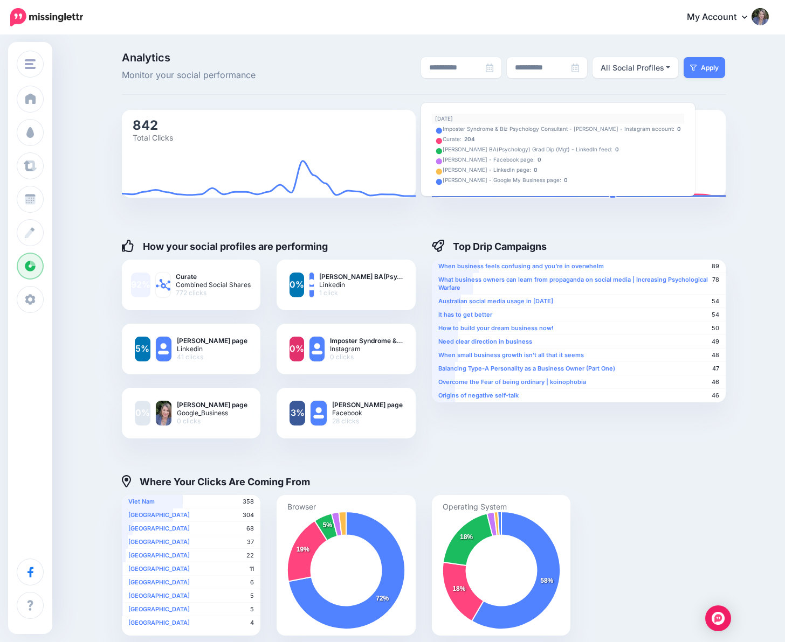
click at [613, 181] on foreignobject at bounding box center [579, 154] width 294 height 88
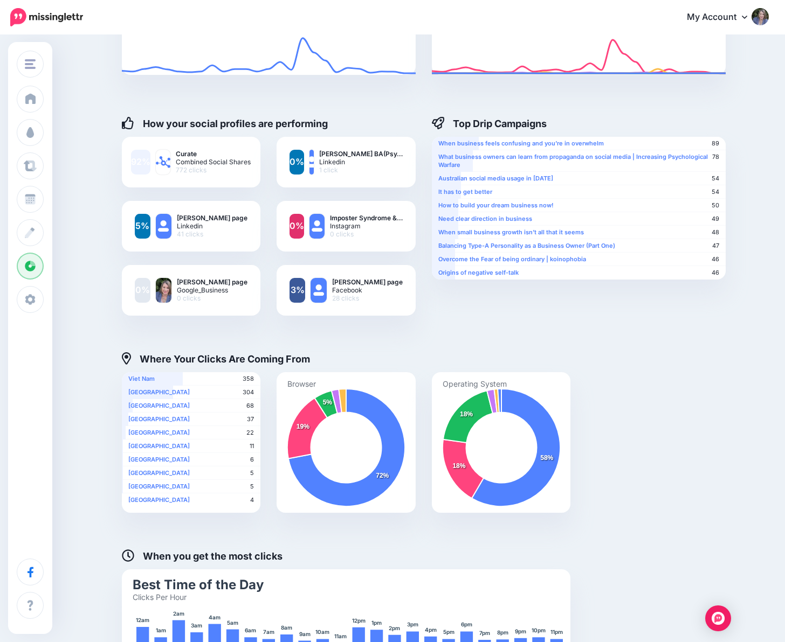
scroll to position [39, 0]
